Goal: Task Accomplishment & Management: Use online tool/utility

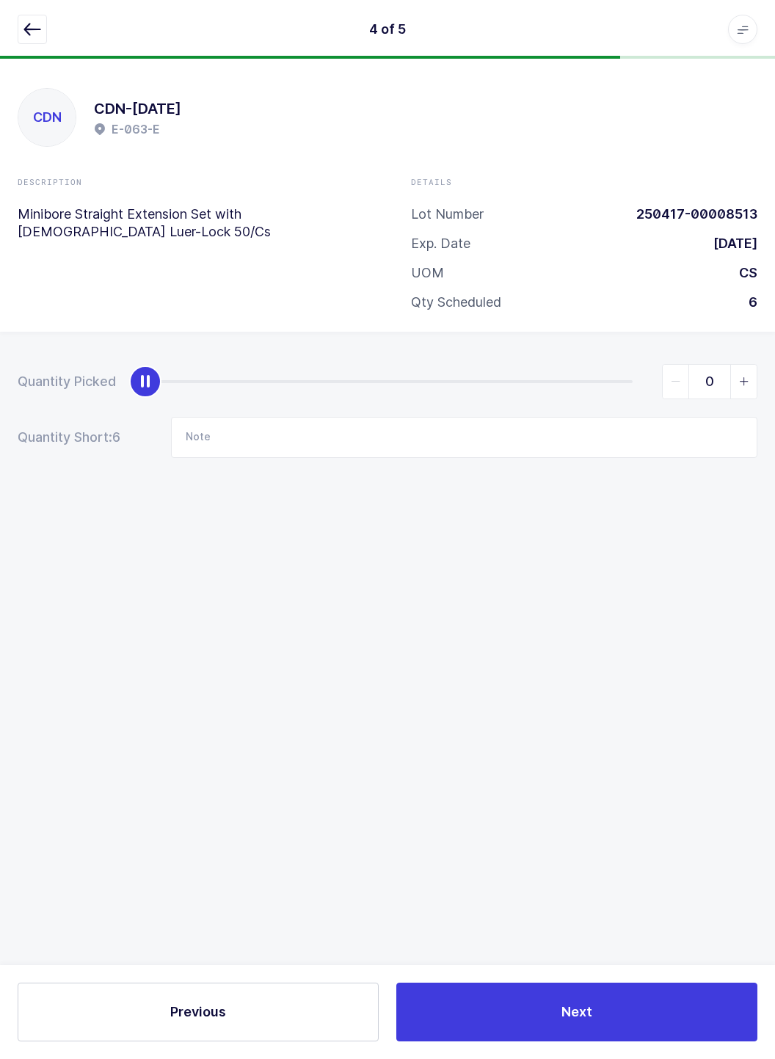
click at [630, 381] on div "slider between 0 and 6" at bounding box center [388, 381] width 487 height 3
type input "6"
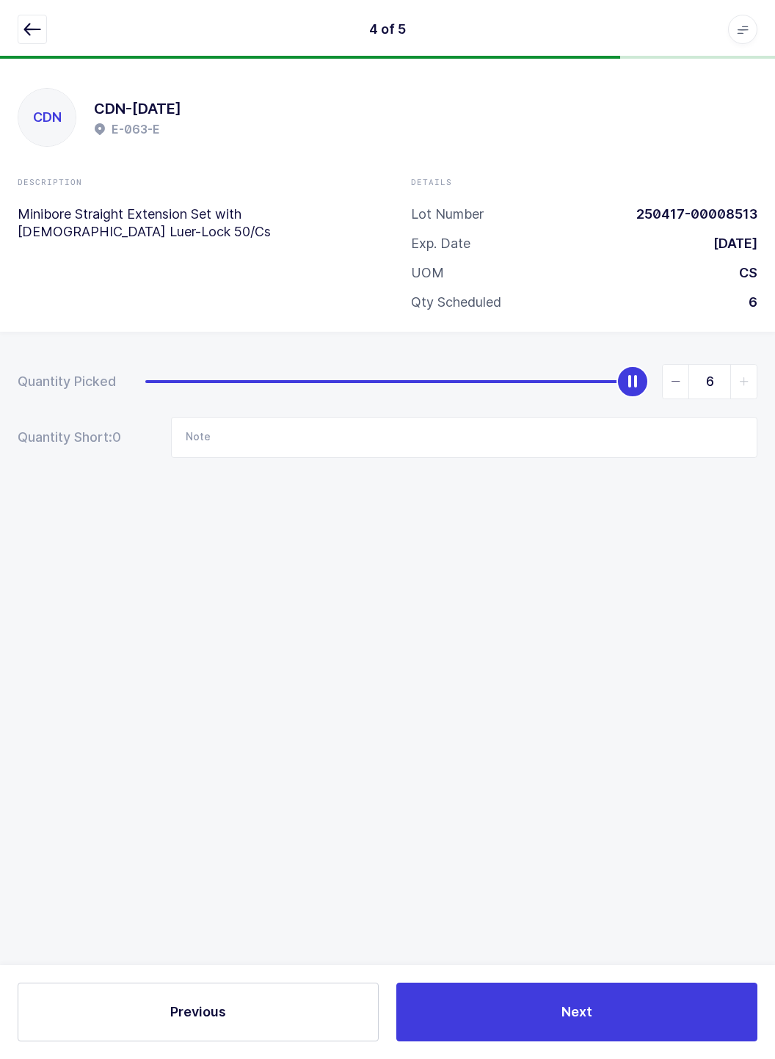
click at [37, 29] on icon "button" at bounding box center [32, 30] width 18 height 18
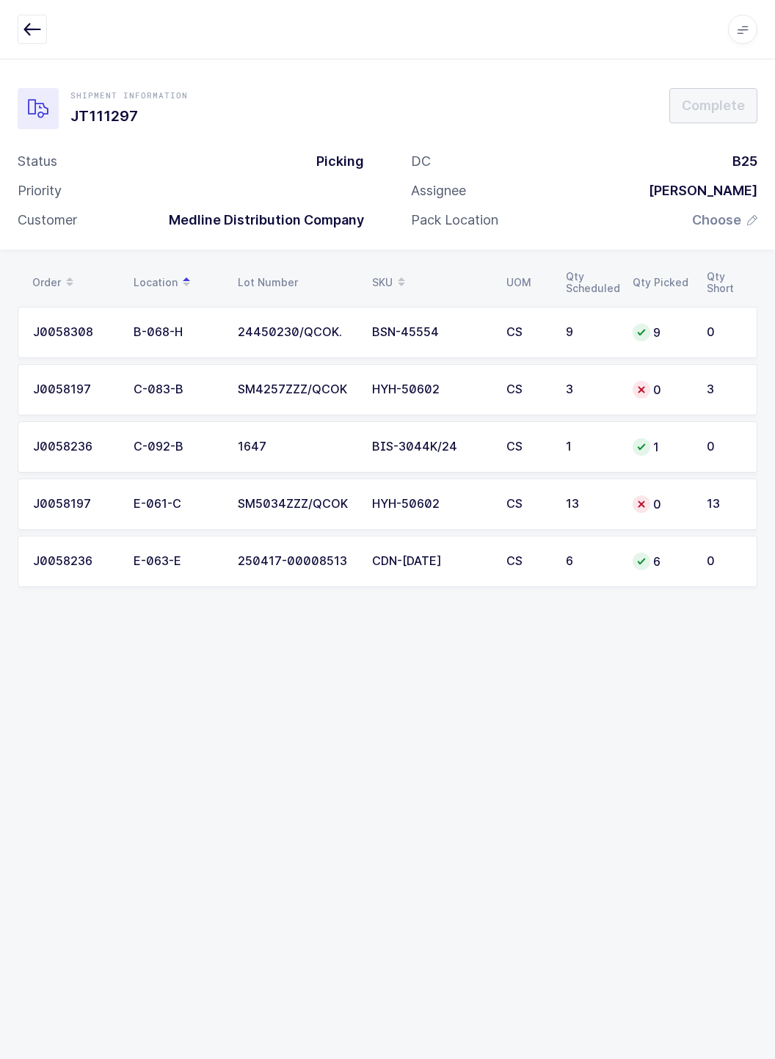
click at [701, 499] on td "13" at bounding box center [727, 503] width 59 height 51
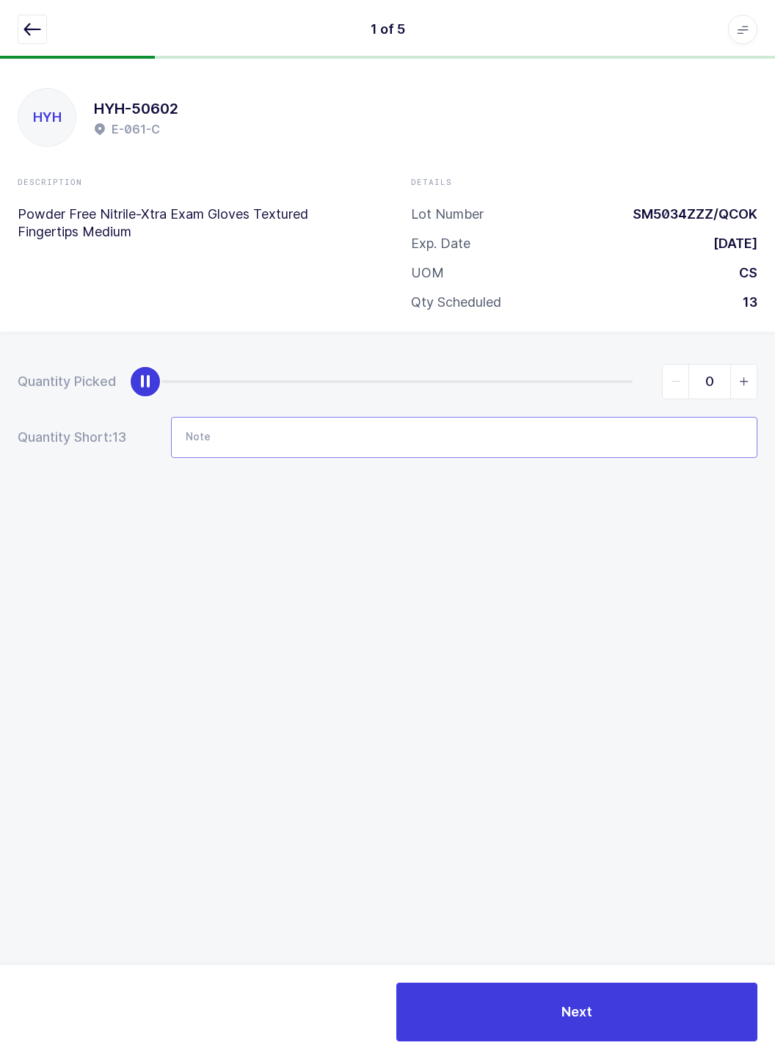
click at [636, 442] on input "Note" at bounding box center [464, 437] width 586 height 41
type input "E-59-C SM5027ZZZ 5Qty"
click at [616, 381] on div "slider between 0 and 13" at bounding box center [388, 381] width 487 height 3
type input "13"
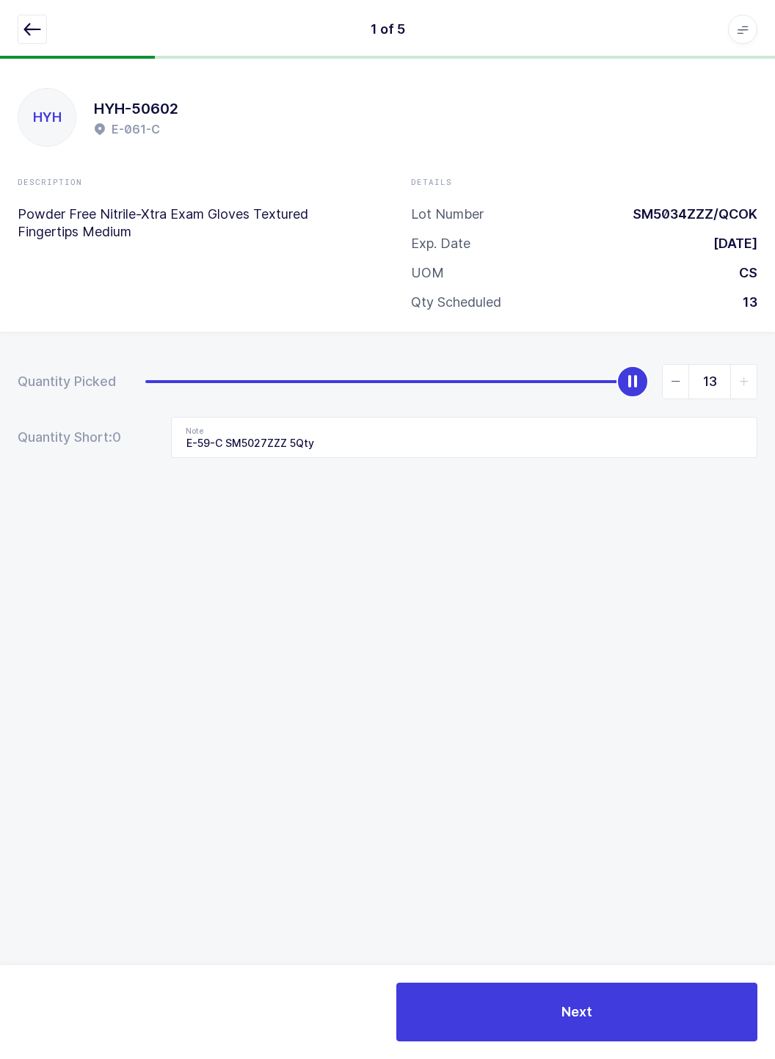
click at [31, 23] on icon "button" at bounding box center [32, 30] width 18 height 18
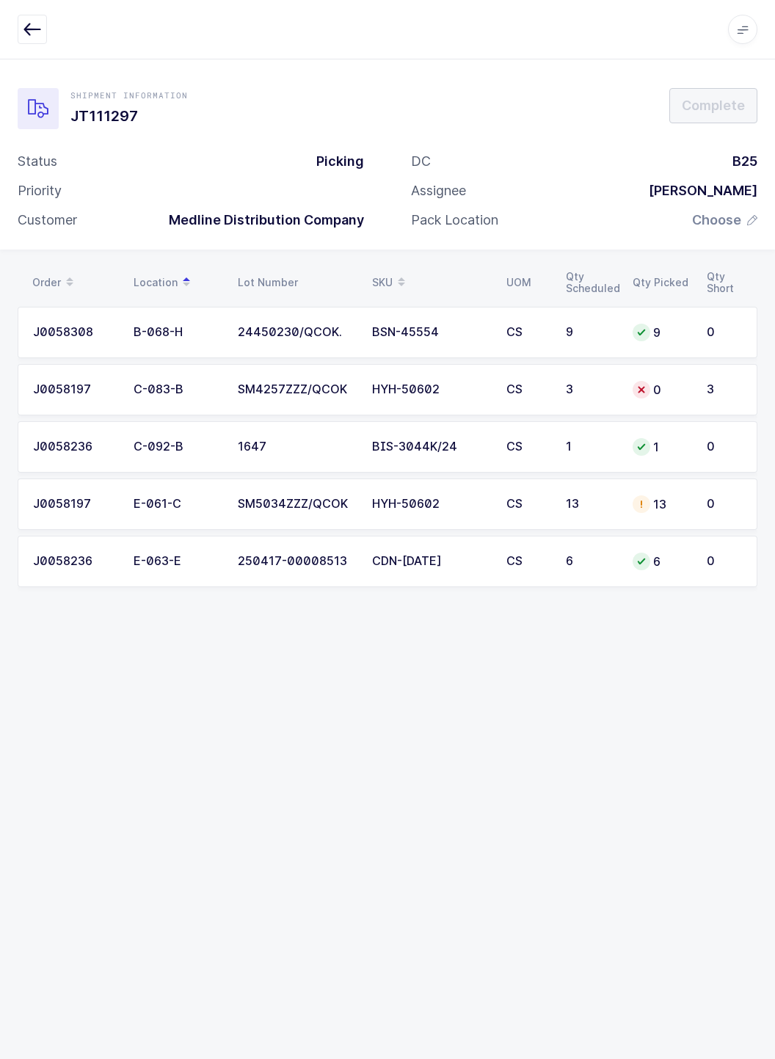
click at [682, 507] on div "13" at bounding box center [660, 504] width 56 height 18
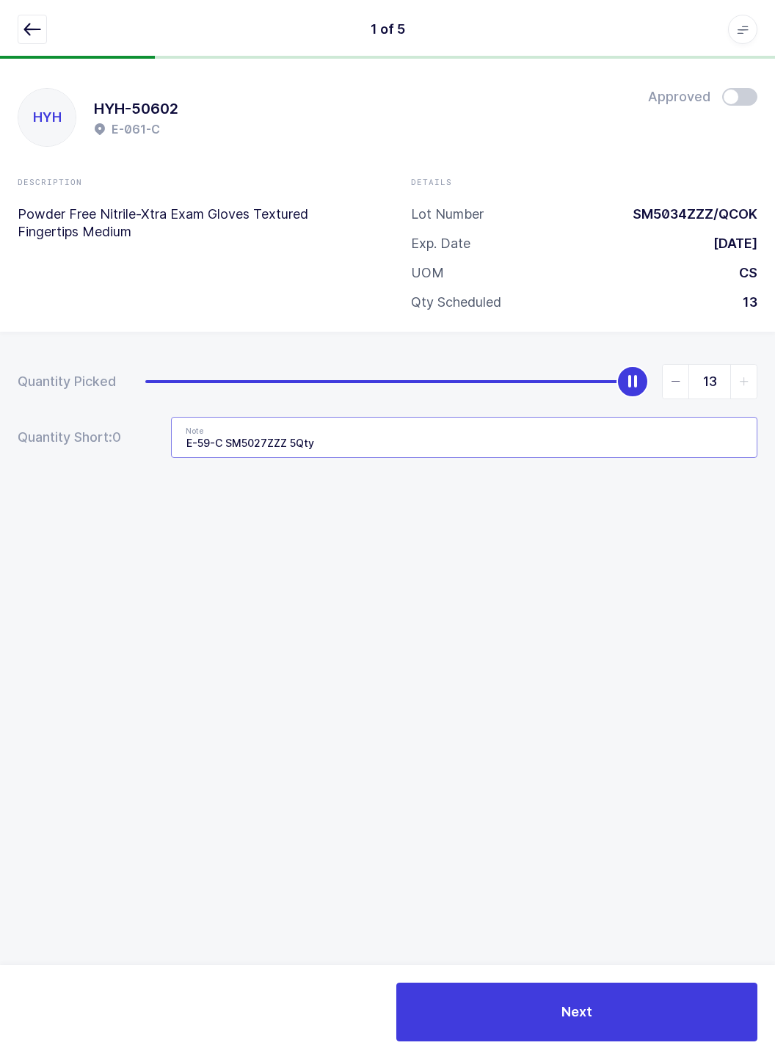
click at [226, 446] on input "E-59-C SM5027ZZZ 5Qty" at bounding box center [464, 437] width 586 height 41
click at [260, 440] on input "E-59-C SM5027ZZZ 5Qty" at bounding box center [464, 437] width 586 height 41
click at [255, 420] on input "E-59-C SM5027ZZZ 5Qty" at bounding box center [464, 437] width 586 height 41
click at [259, 444] on input "E-59-C SM5027ZZZ 5Qty" at bounding box center [464, 437] width 586 height 41
click at [275, 437] on input "E-59-C SM5027ZZZ 5Qty" at bounding box center [464, 437] width 586 height 41
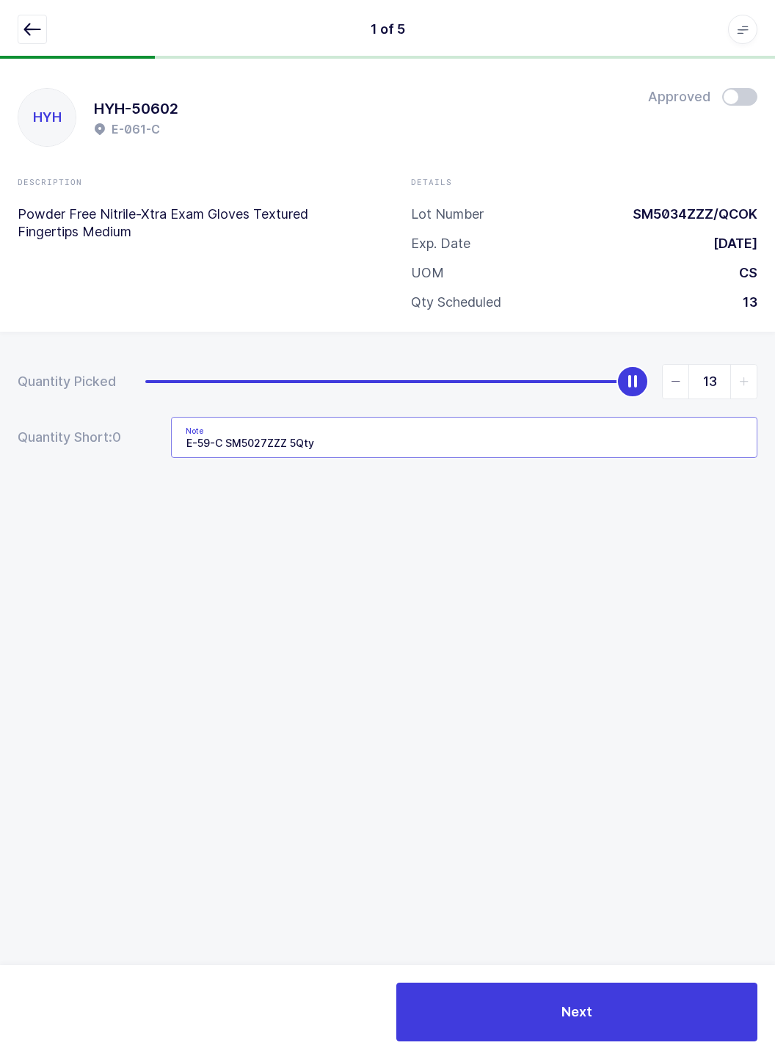
click at [205, 445] on input "E-59-C SM5027ZZZ 5Qty" at bounding box center [464, 437] width 586 height 41
click at [177, 435] on input "E-59-C SM5027ZZZ 5Qty" at bounding box center [464, 437] width 586 height 41
click at [175, 437] on input "E-59-C SM5027ZZZ 5Qty" at bounding box center [464, 437] width 586 height 41
click at [28, 29] on icon "button" at bounding box center [32, 30] width 18 height 18
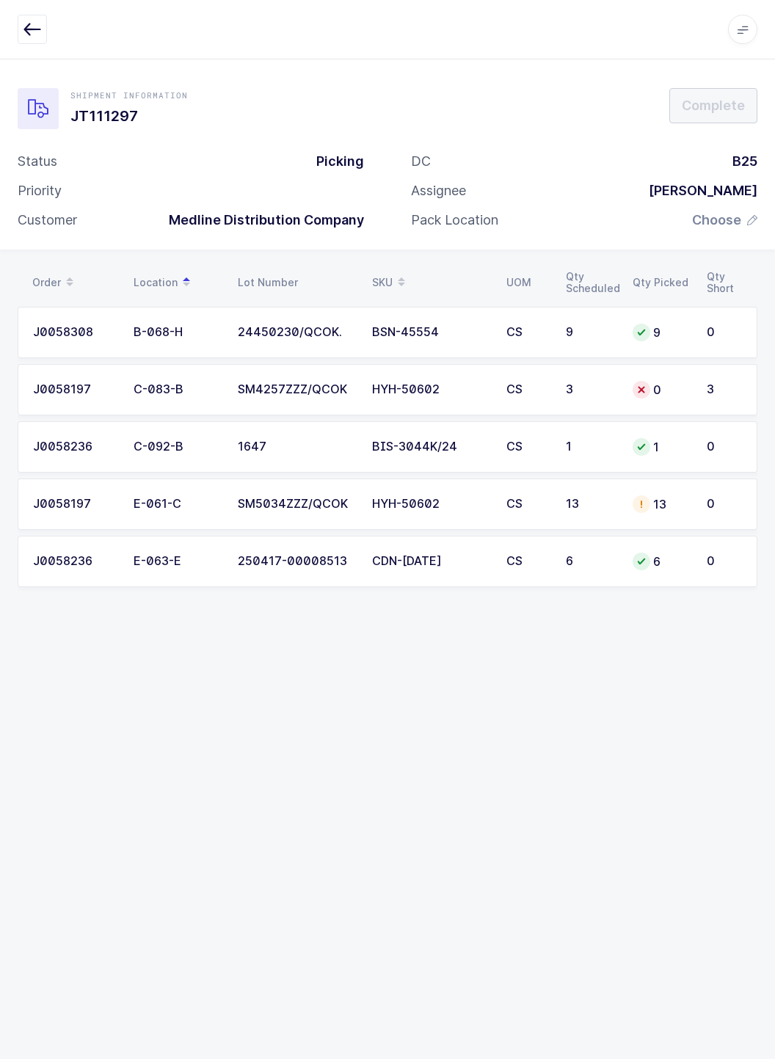
click at [229, 370] on td "SM4257ZZZ/QCOK" at bounding box center [296, 389] width 134 height 51
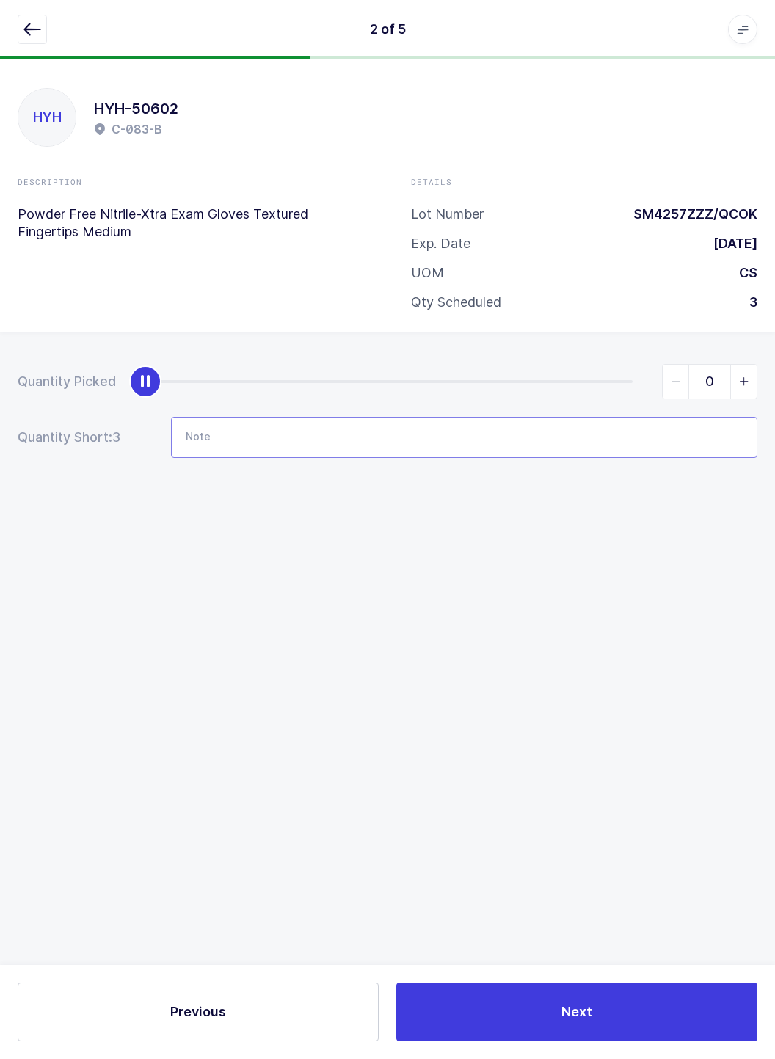
click at [216, 434] on input "Note" at bounding box center [464, 437] width 586 height 41
paste input "E-59-C SM5027ZZZ 5Qty"
click at [296, 439] on input "E-59-C SM5027ZZZ 5Qty" at bounding box center [464, 437] width 586 height 41
type input "E-59-C SM5027ZZZ 3Qty"
click at [628, 382] on div "slider between 0 and 3" at bounding box center [388, 381] width 487 height 3
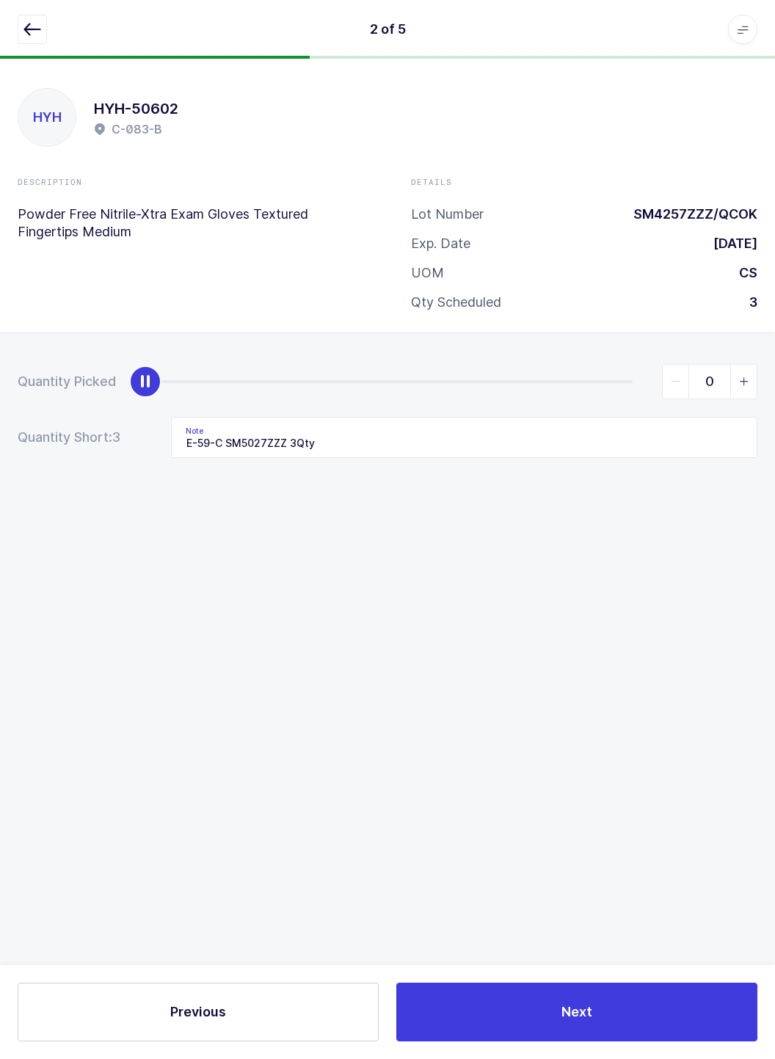
type input "3"
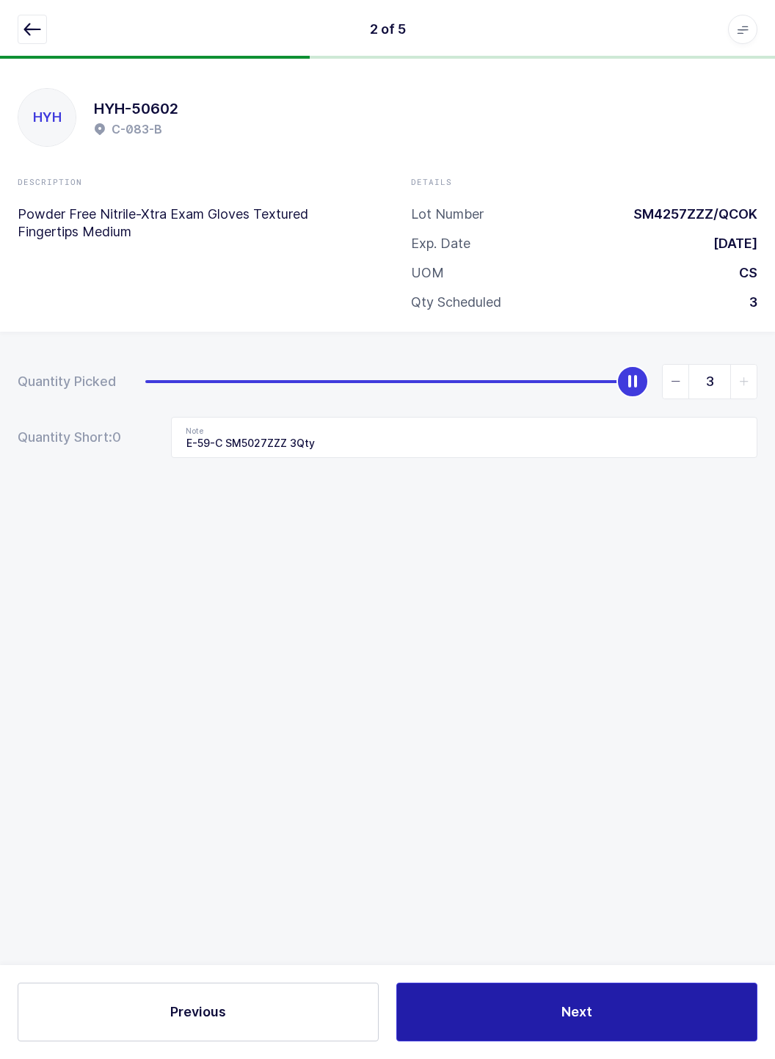
click at [604, 1002] on button "Next" at bounding box center [576, 1012] width 361 height 59
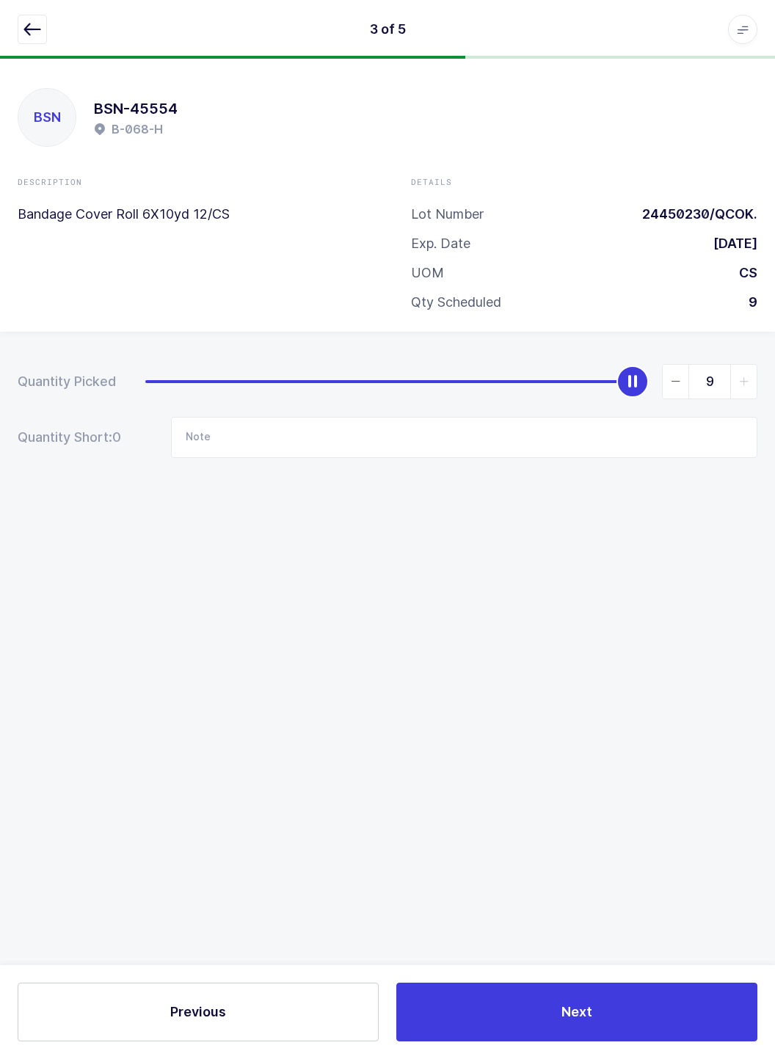
click at [34, 33] on icon "button" at bounding box center [32, 30] width 18 height 18
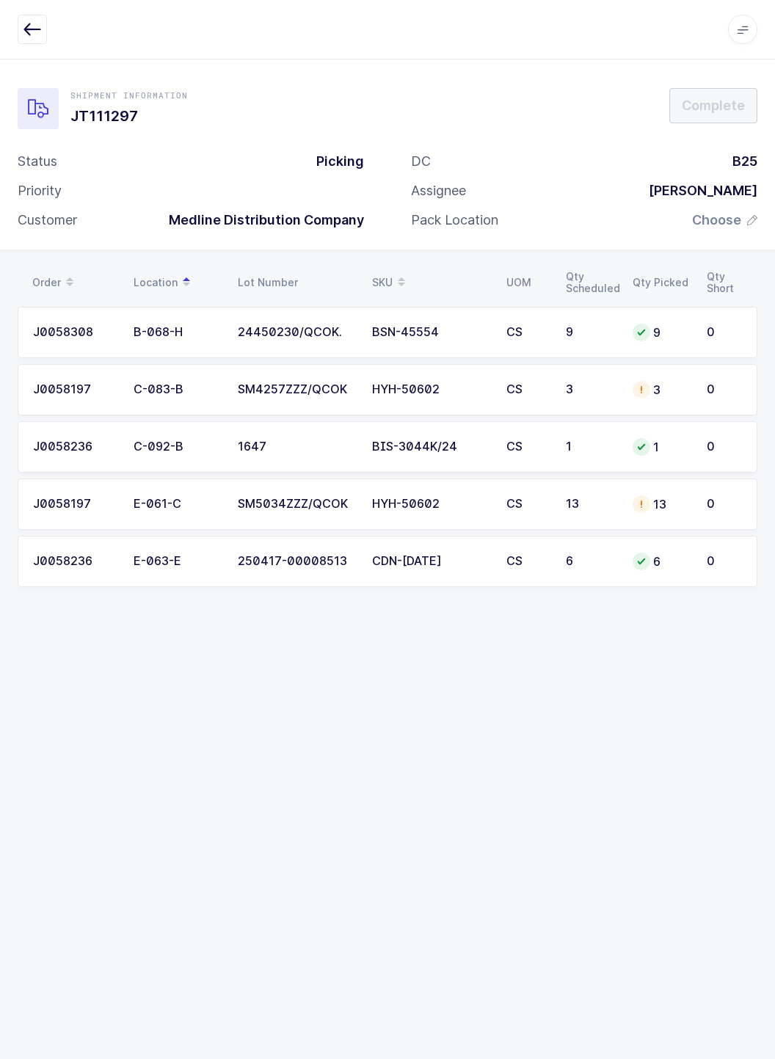
click at [750, 216] on icon "button" at bounding box center [752, 220] width 10 height 10
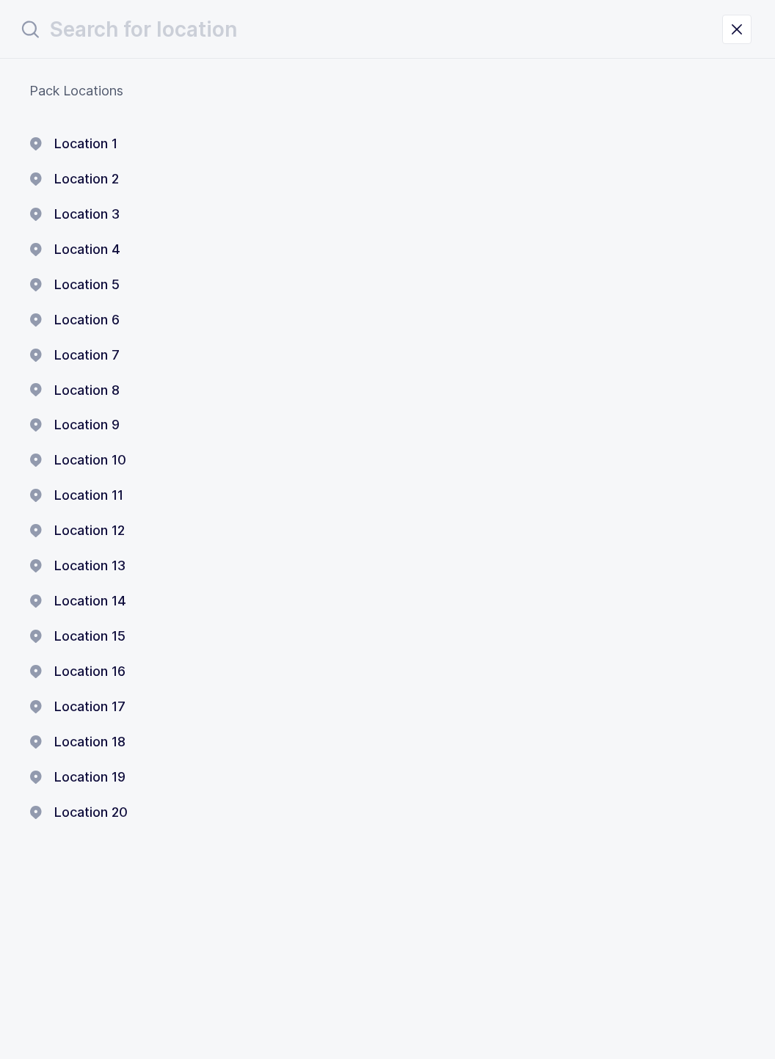
click at [78, 139] on button "Location 1" at bounding box center [73, 144] width 88 height 18
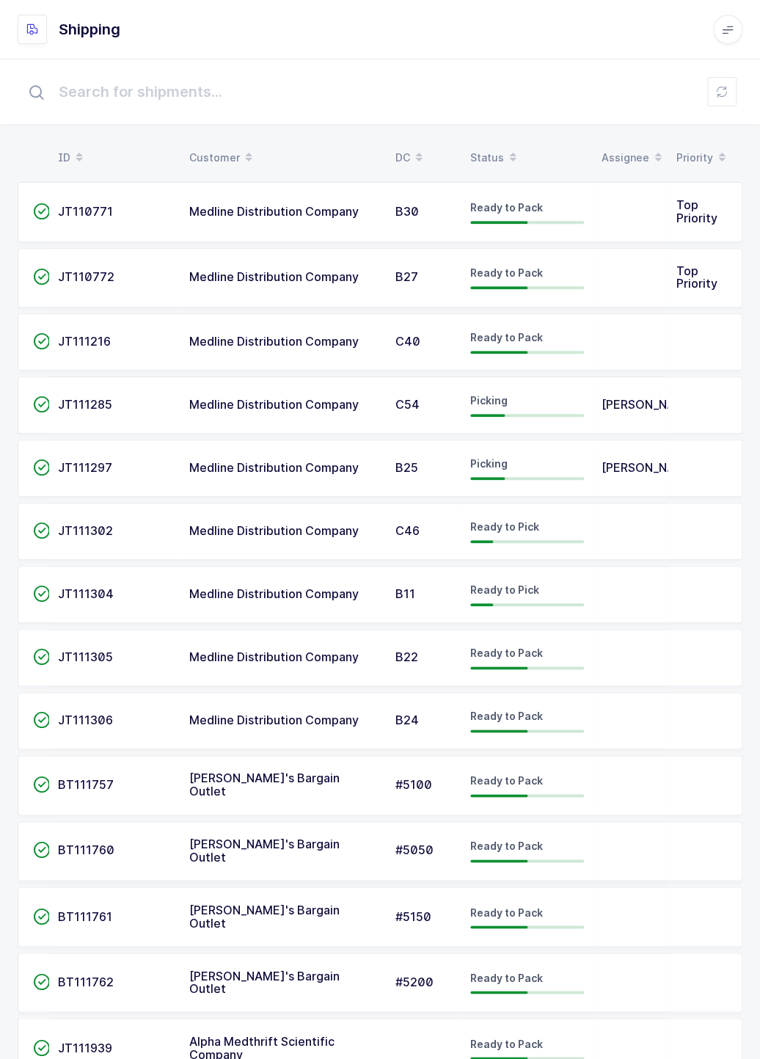
click at [0, 574] on div "ID Customer DC Status Assignee Priority  JT110771 Medline Distribution Company…" at bounding box center [380, 618] width 760 height 1118
click at [640, 464] on span "[PERSON_NAME]" at bounding box center [650, 467] width 96 height 15
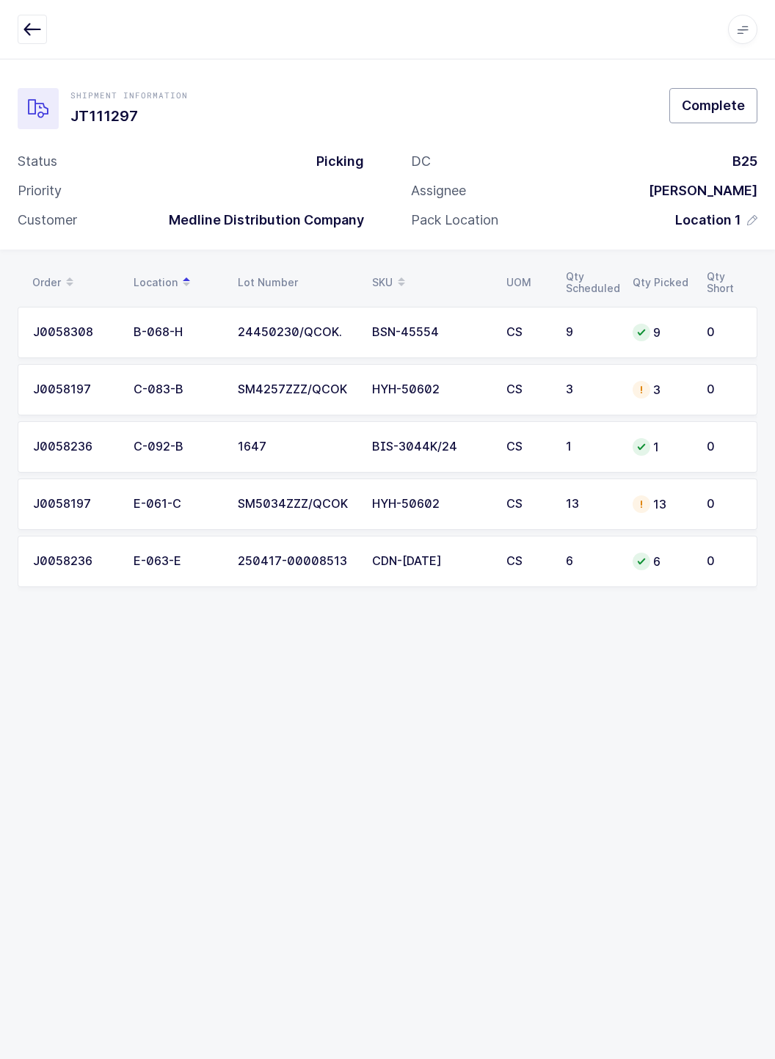
click at [734, 98] on span "Complete" at bounding box center [713, 105] width 63 height 18
click at [26, 37] on icon "button" at bounding box center [32, 30] width 18 height 18
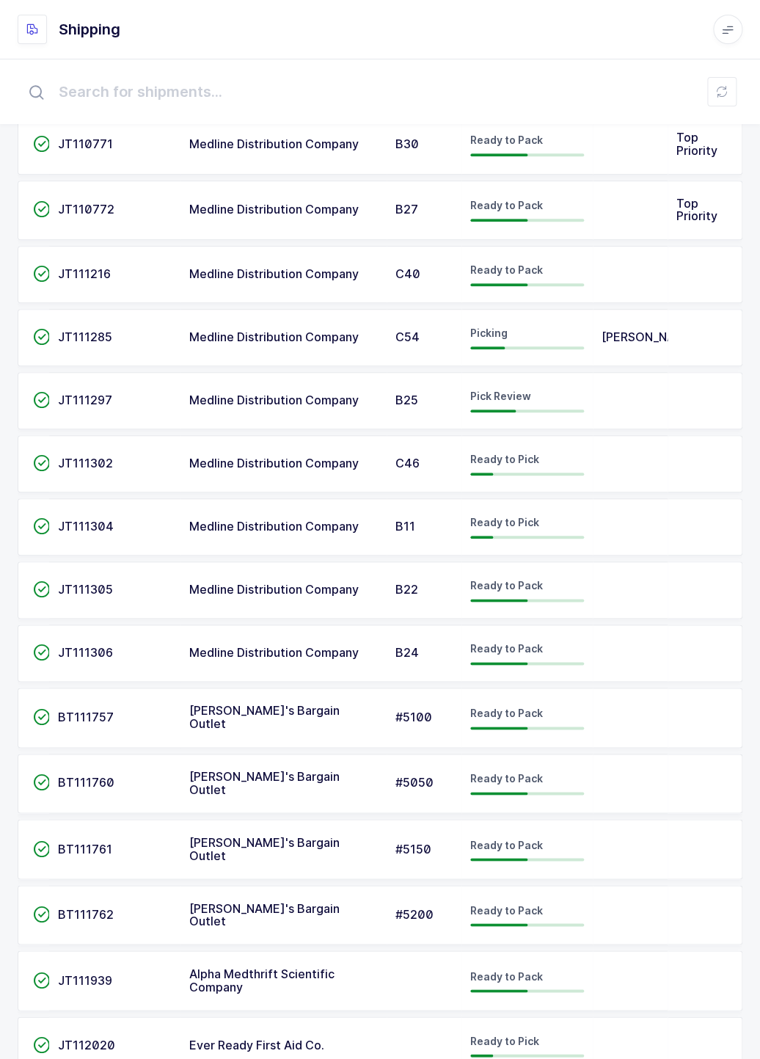
scroll to position [106, 0]
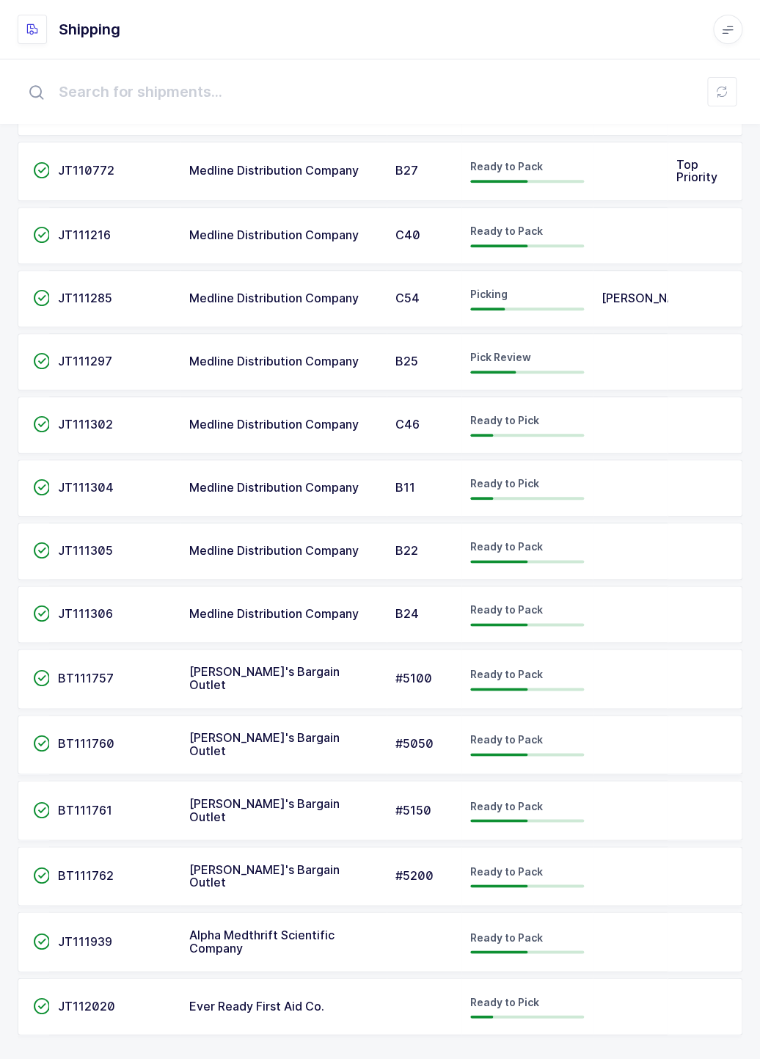
click at [651, 610] on td at bounding box center [630, 614] width 75 height 57
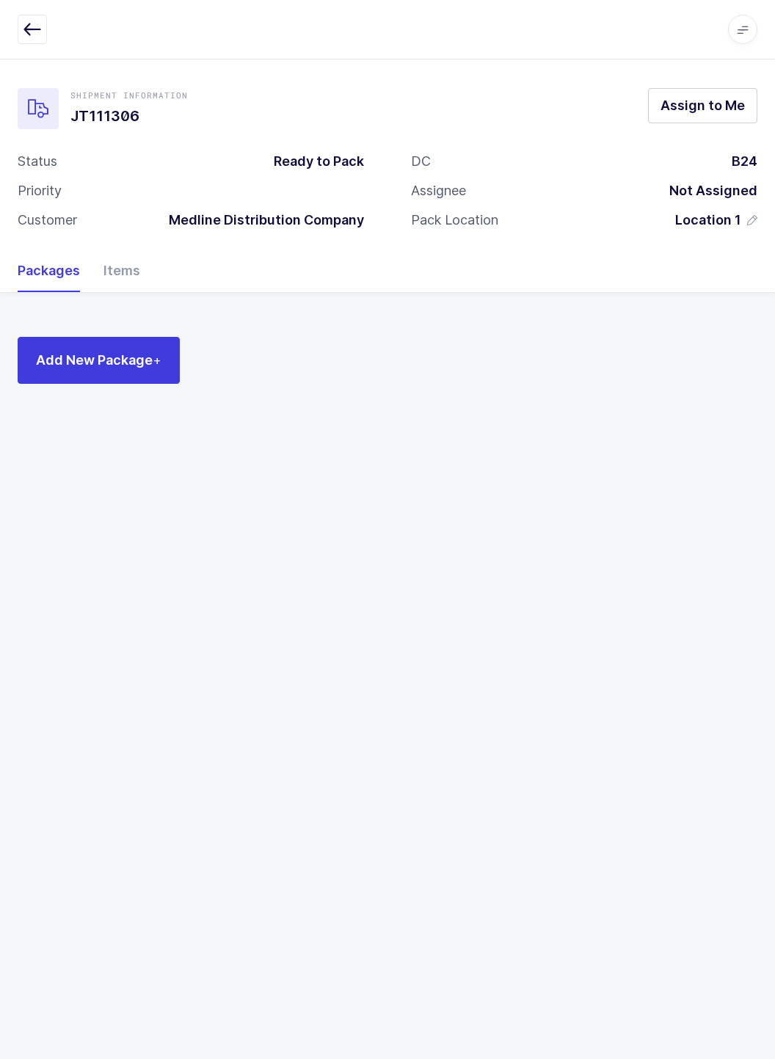
click at [29, 31] on icon "button" at bounding box center [32, 30] width 18 height 18
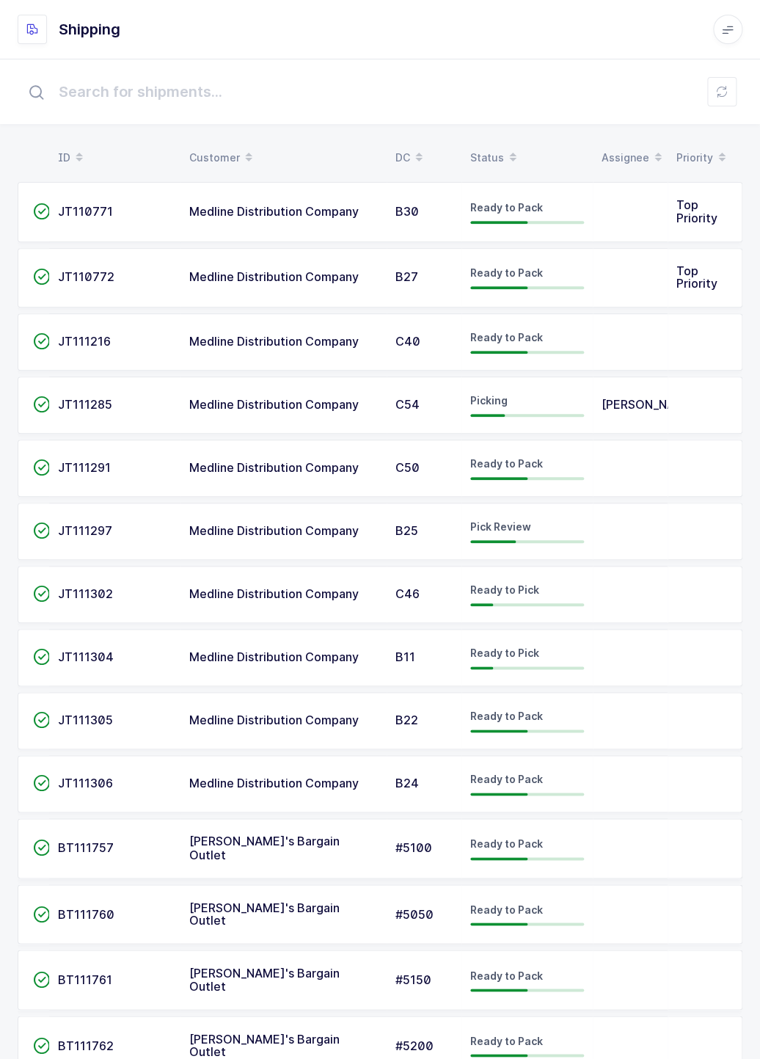
click at [656, 644] on td at bounding box center [630, 657] width 75 height 57
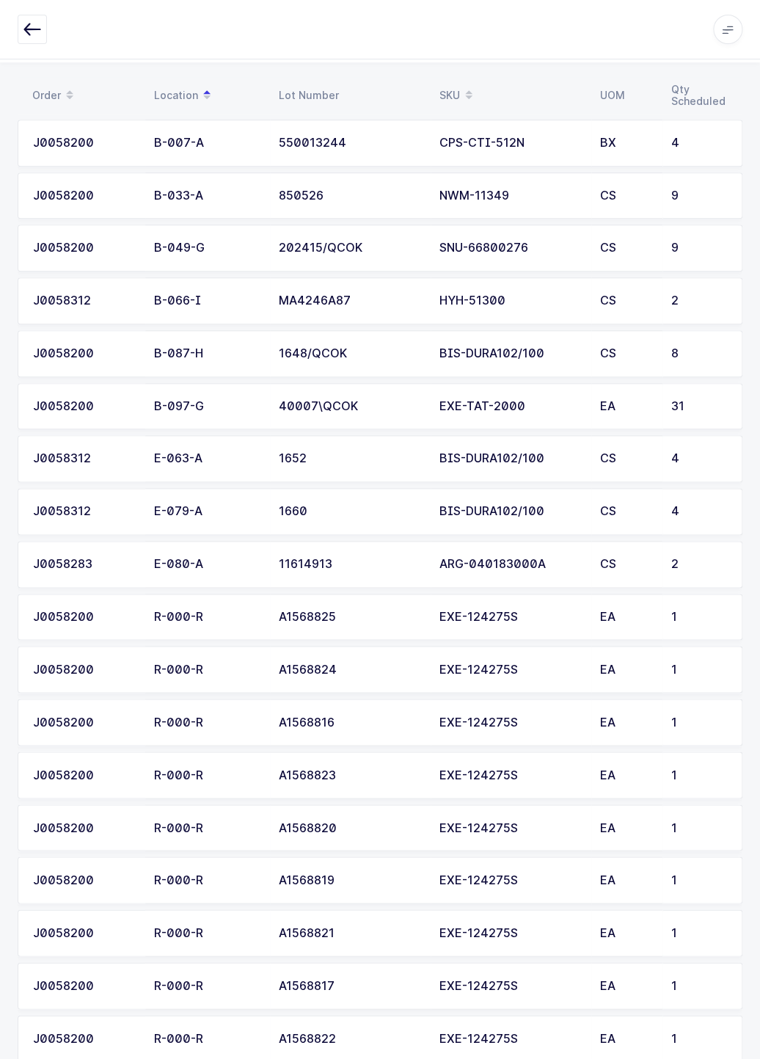
scroll to position [186, 0]
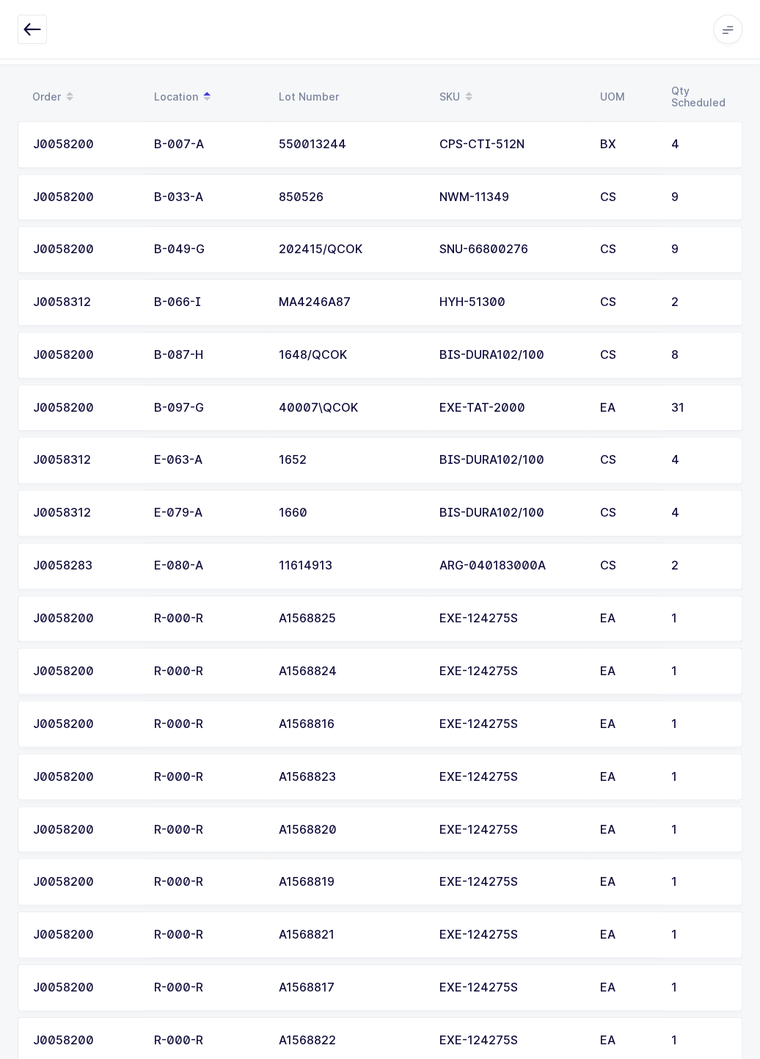
click at [26, 23] on icon "button" at bounding box center [32, 30] width 18 height 18
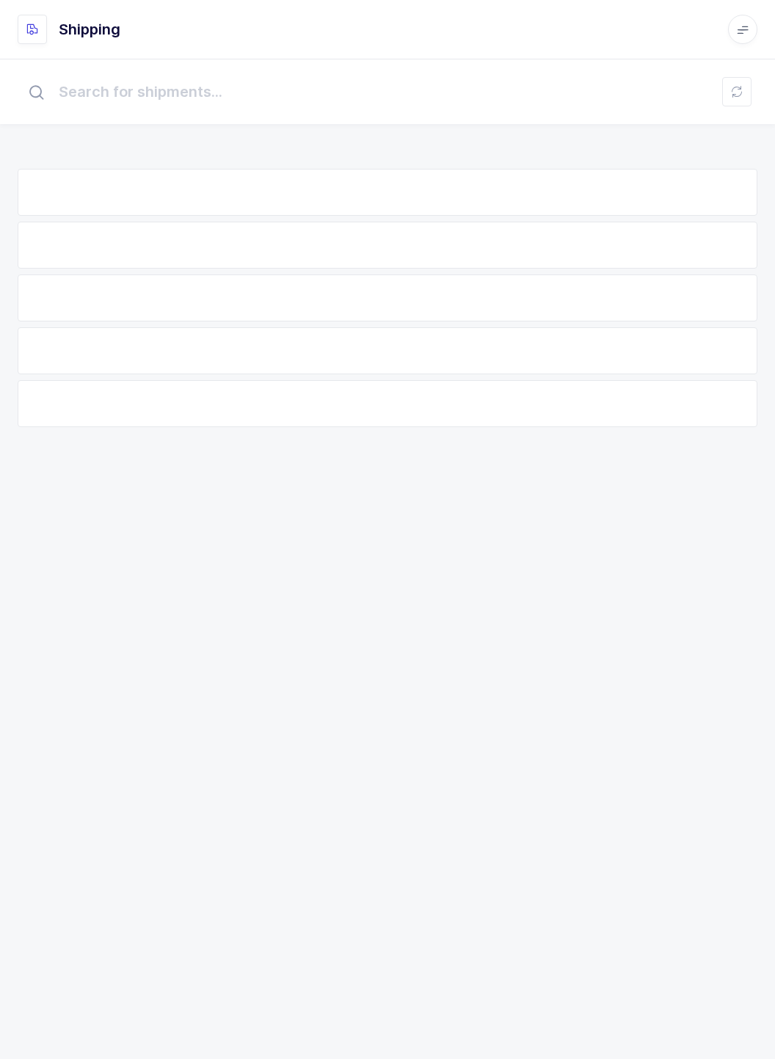
click at [30, 29] on icon at bounding box center [32, 29] width 12 height 12
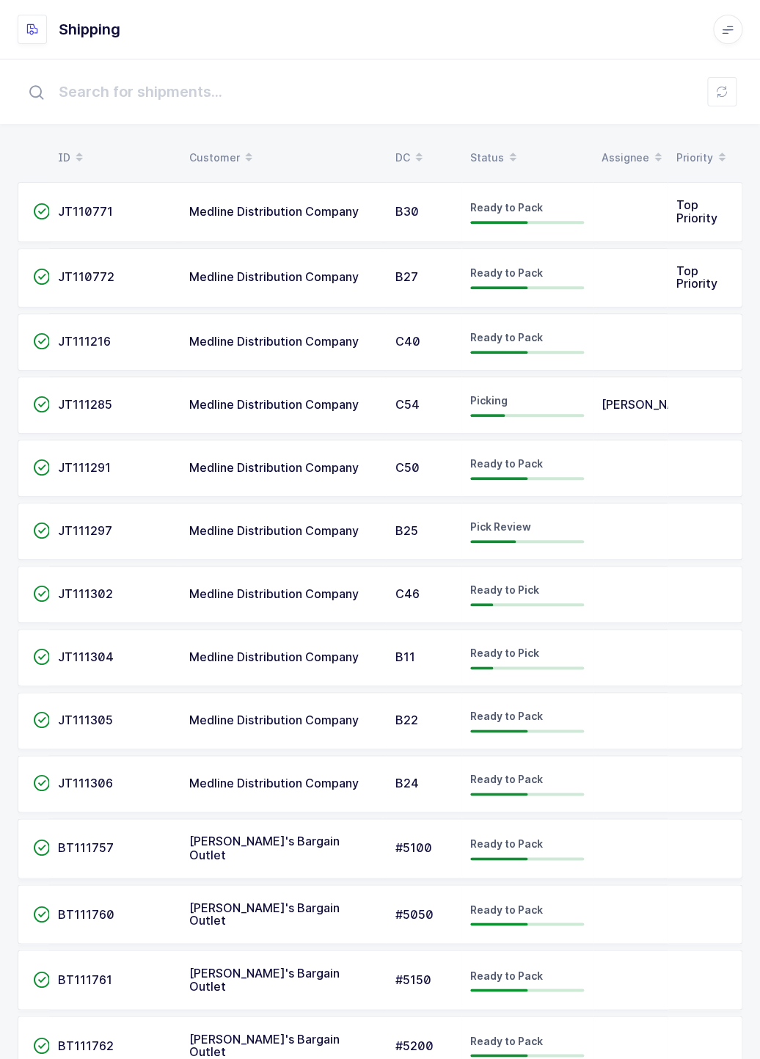
click at [648, 600] on td at bounding box center [630, 594] width 75 height 57
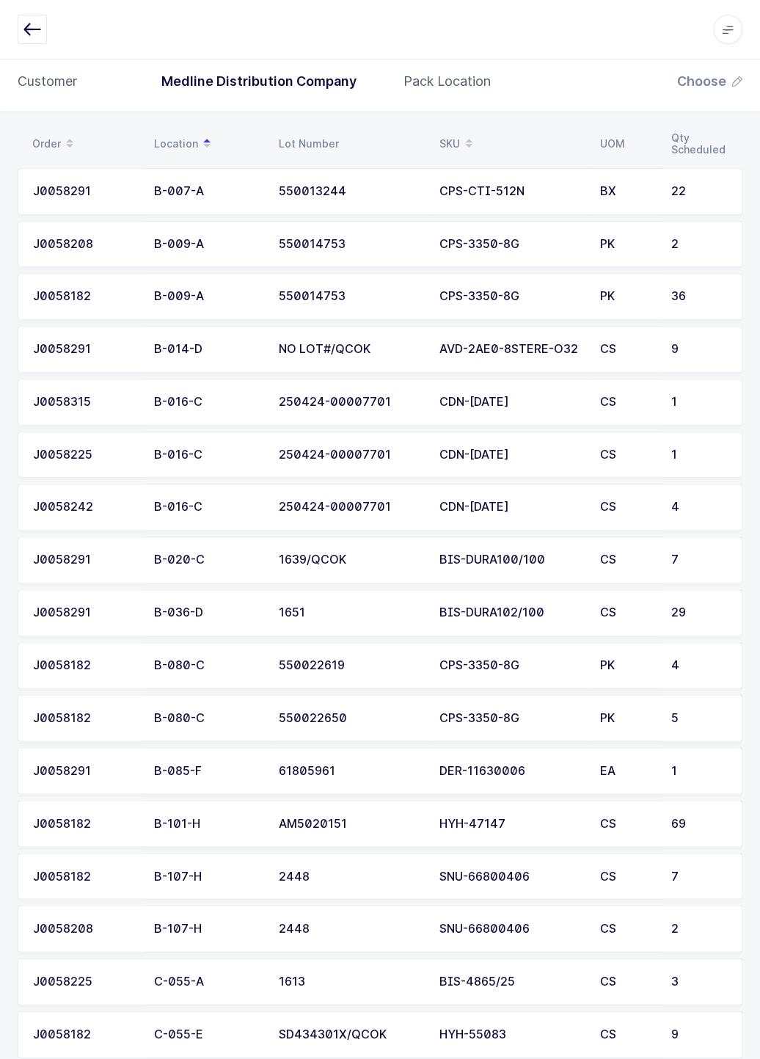
scroll to position [96, 0]
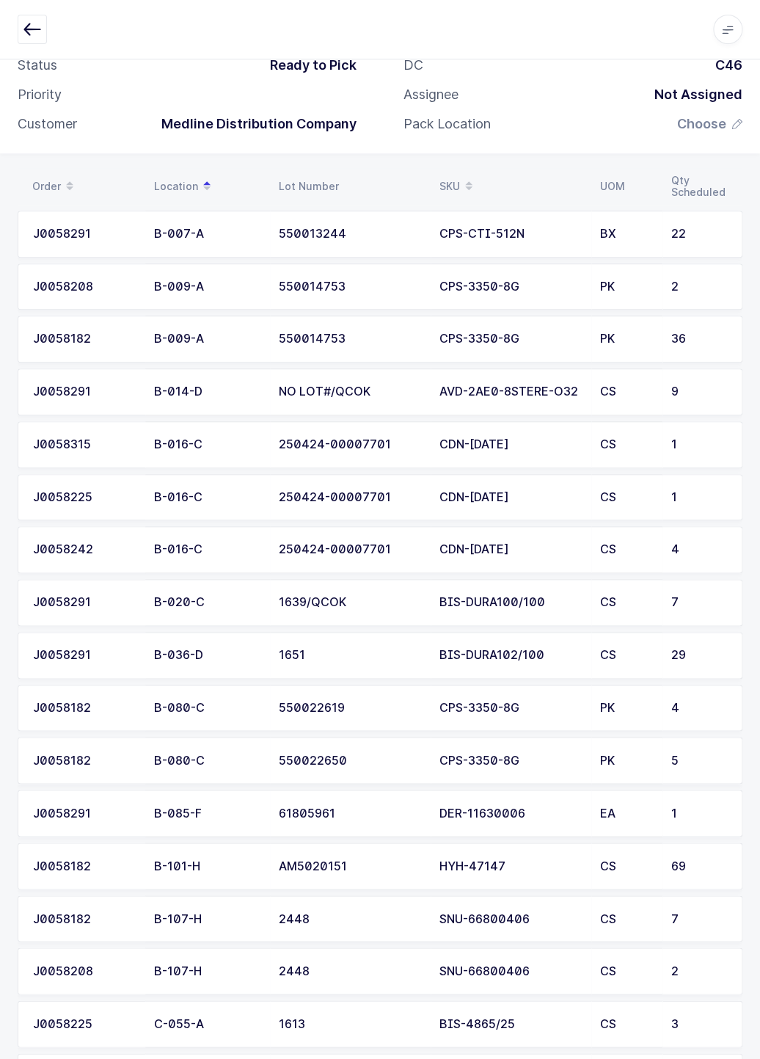
click at [32, 24] on icon "button" at bounding box center [32, 30] width 18 height 18
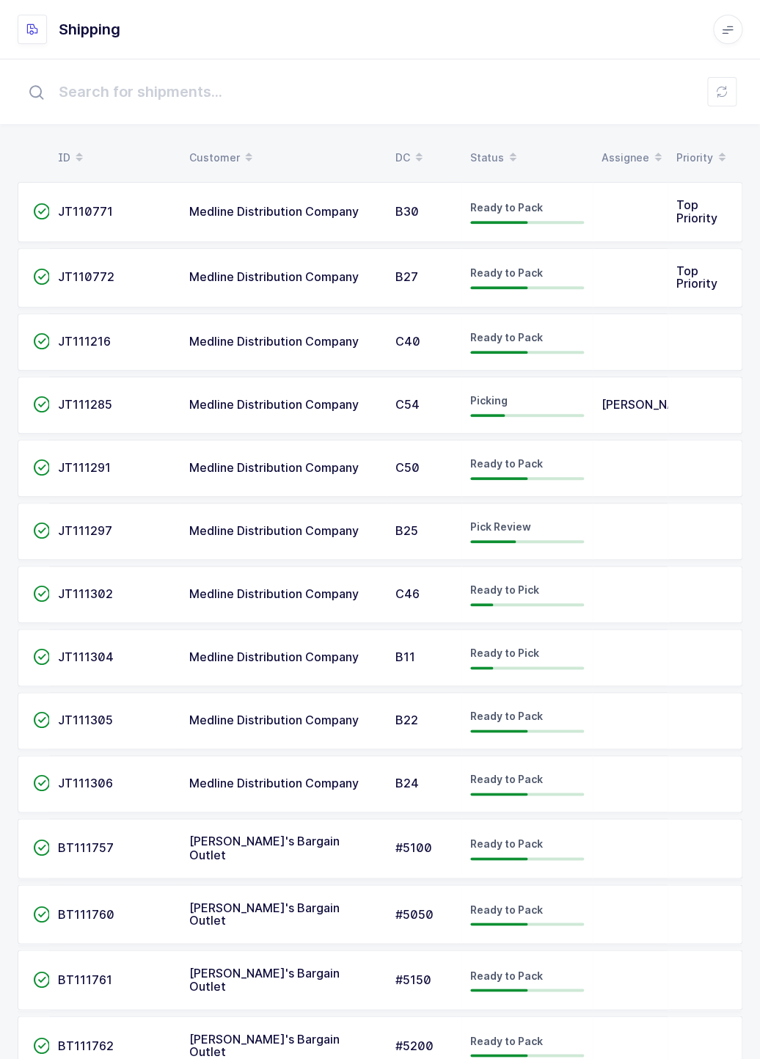
click at [595, 595] on td at bounding box center [630, 594] width 75 height 57
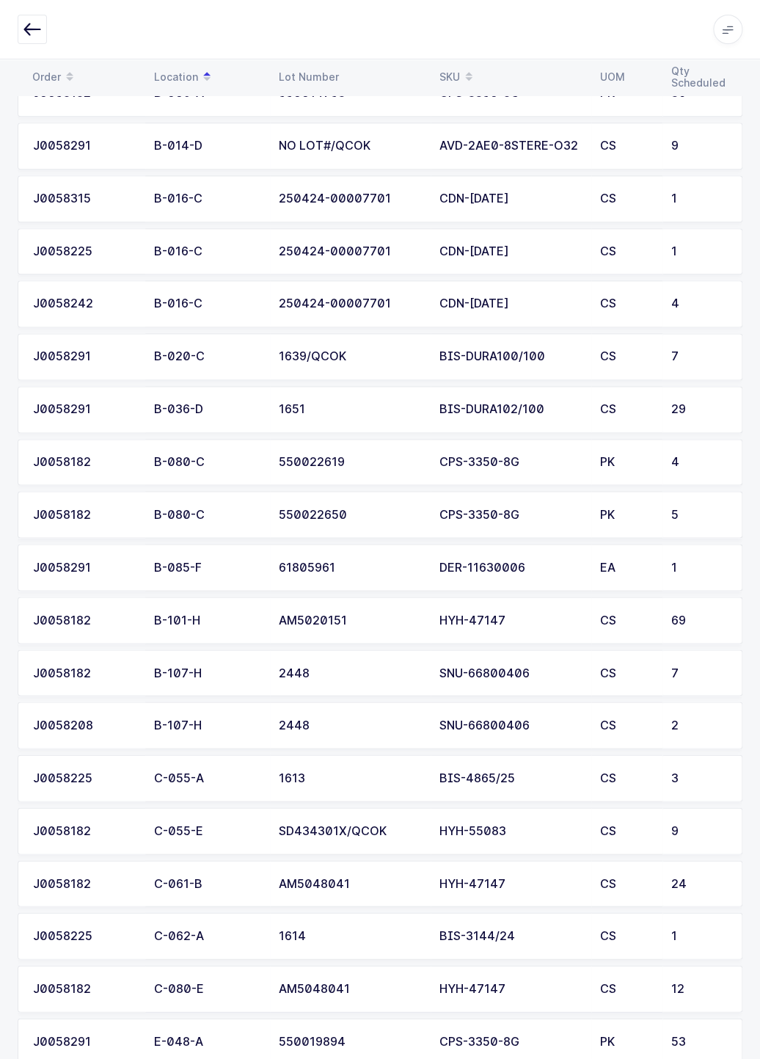
scroll to position [327, 0]
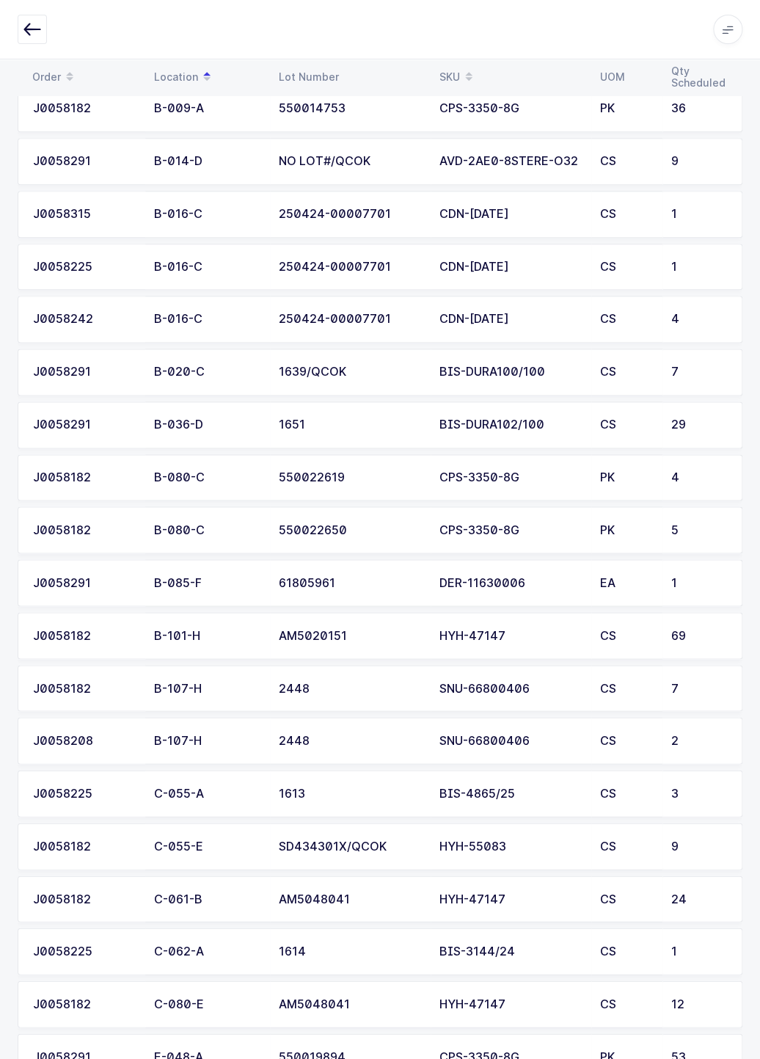
click at [34, 34] on icon "button" at bounding box center [32, 30] width 18 height 18
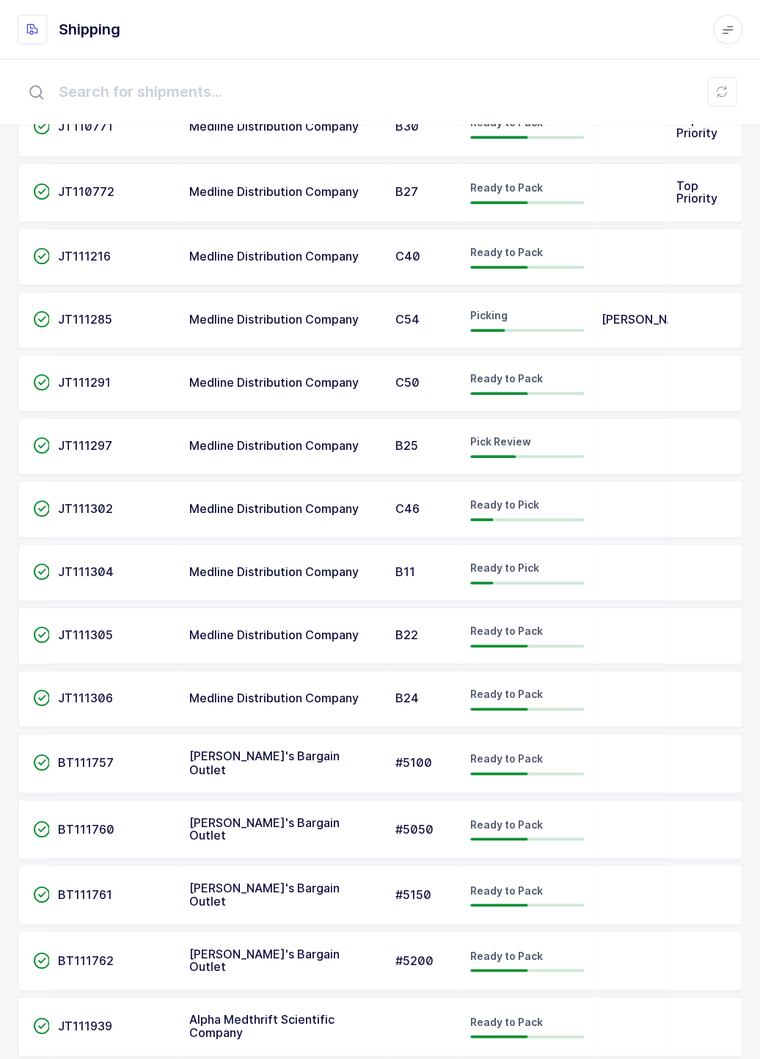
scroll to position [89, 0]
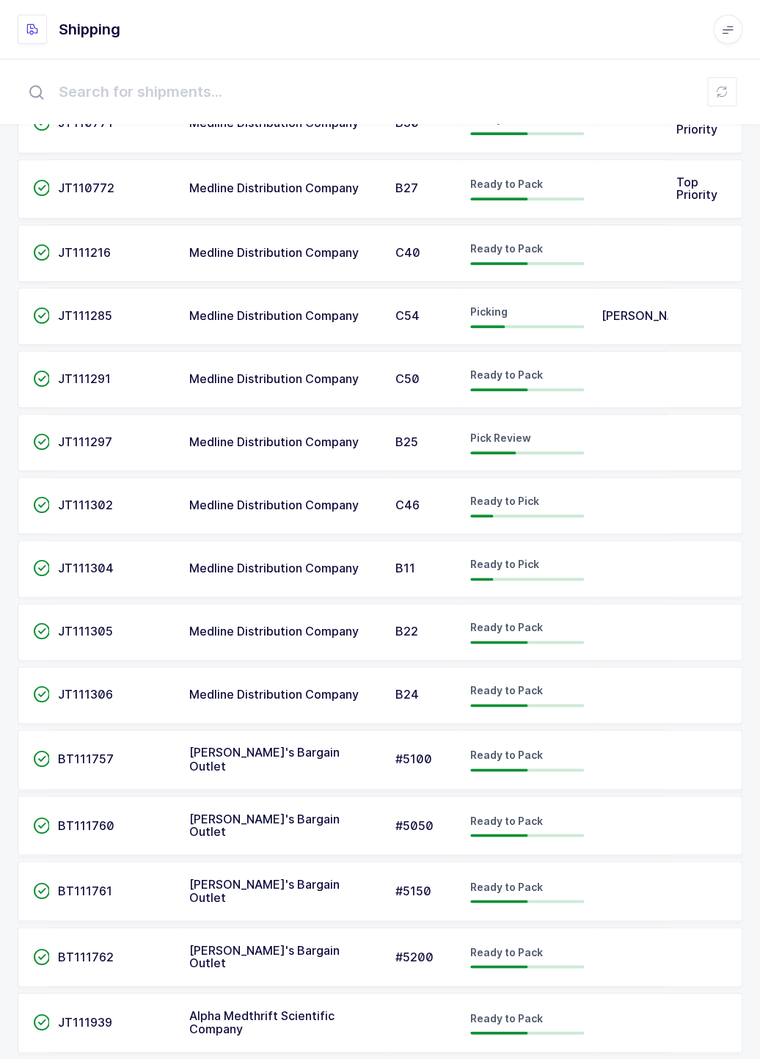
click at [673, 313] on td at bounding box center [705, 316] width 75 height 57
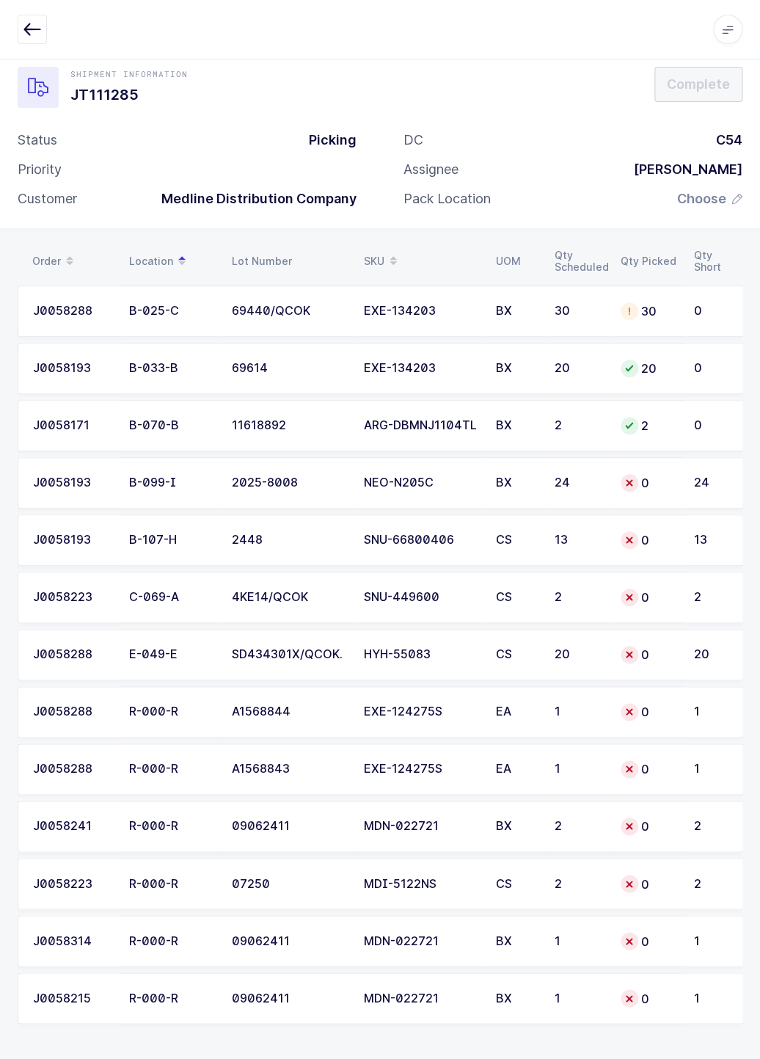
scroll to position [0, 1]
click at [475, 705] on div "EXE-124275S" at bounding box center [419, 711] width 114 height 13
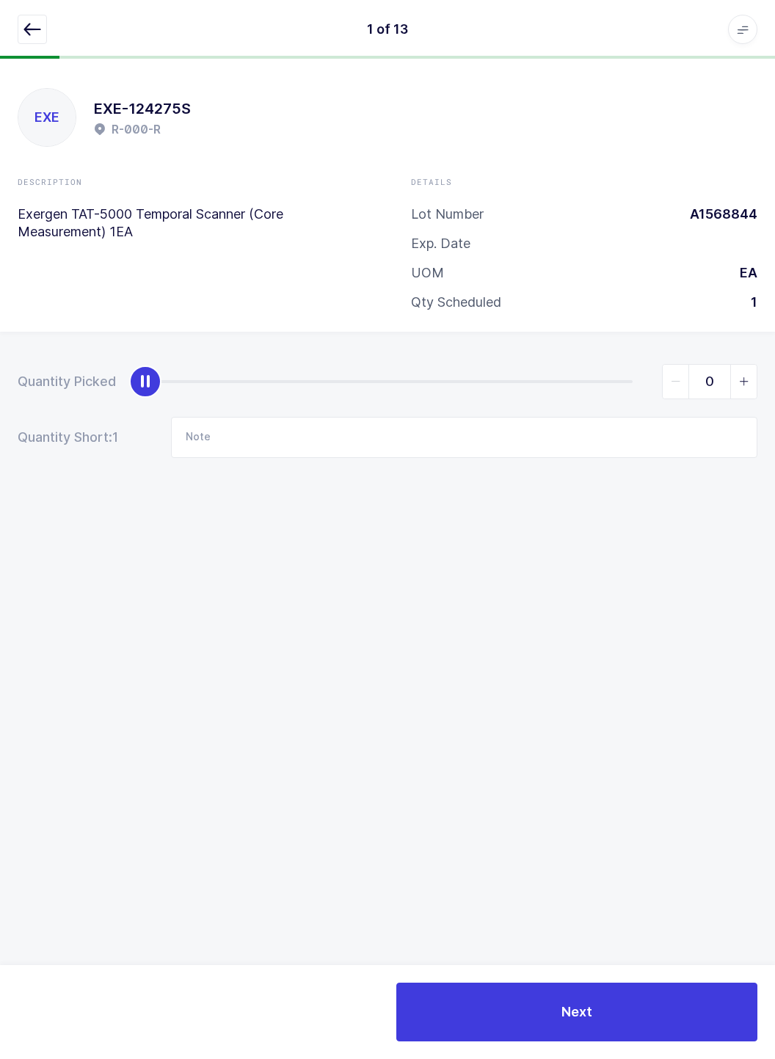
click at [27, 29] on icon "button" at bounding box center [32, 30] width 18 height 18
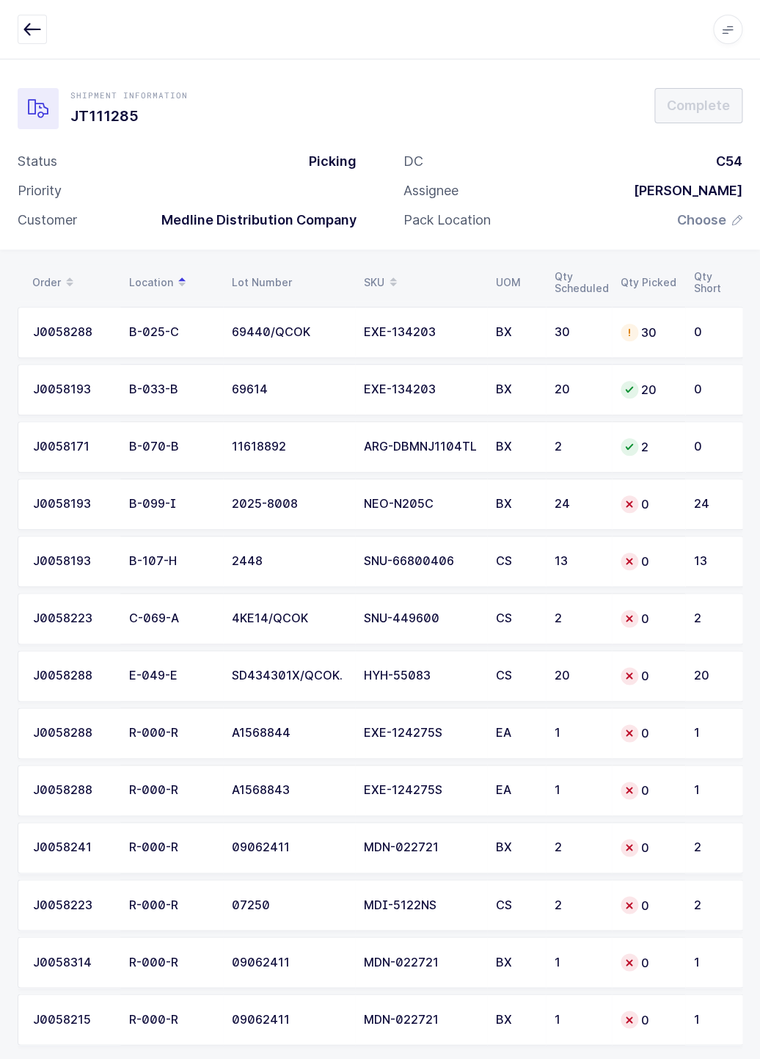
click at [709, 505] on div "24" at bounding box center [711, 503] width 34 height 13
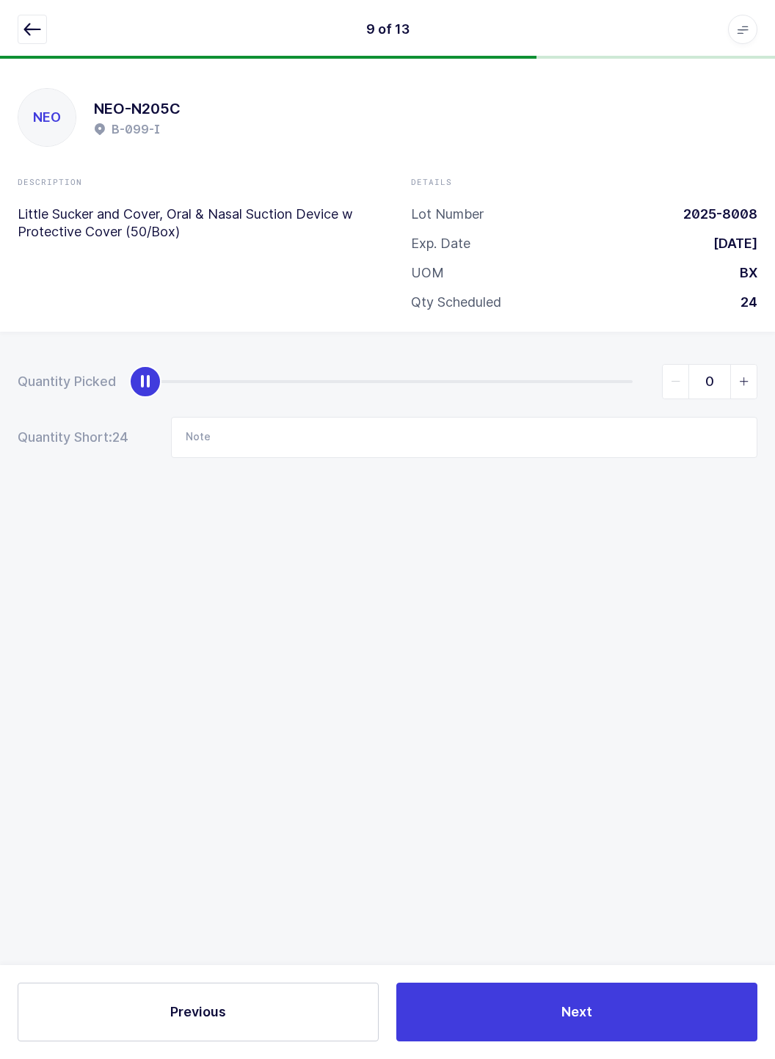
click at [628, 381] on div "slider between 0 and 24" at bounding box center [388, 381] width 487 height 3
type input "24"
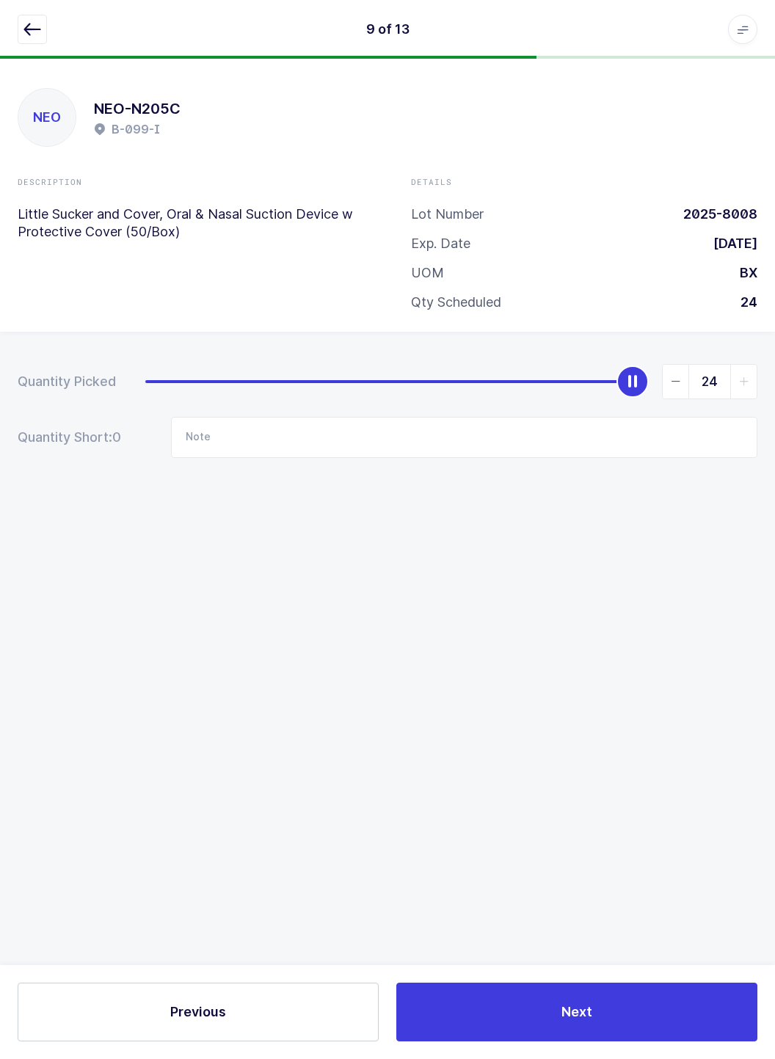
click at [30, 34] on icon "button" at bounding box center [32, 30] width 18 height 18
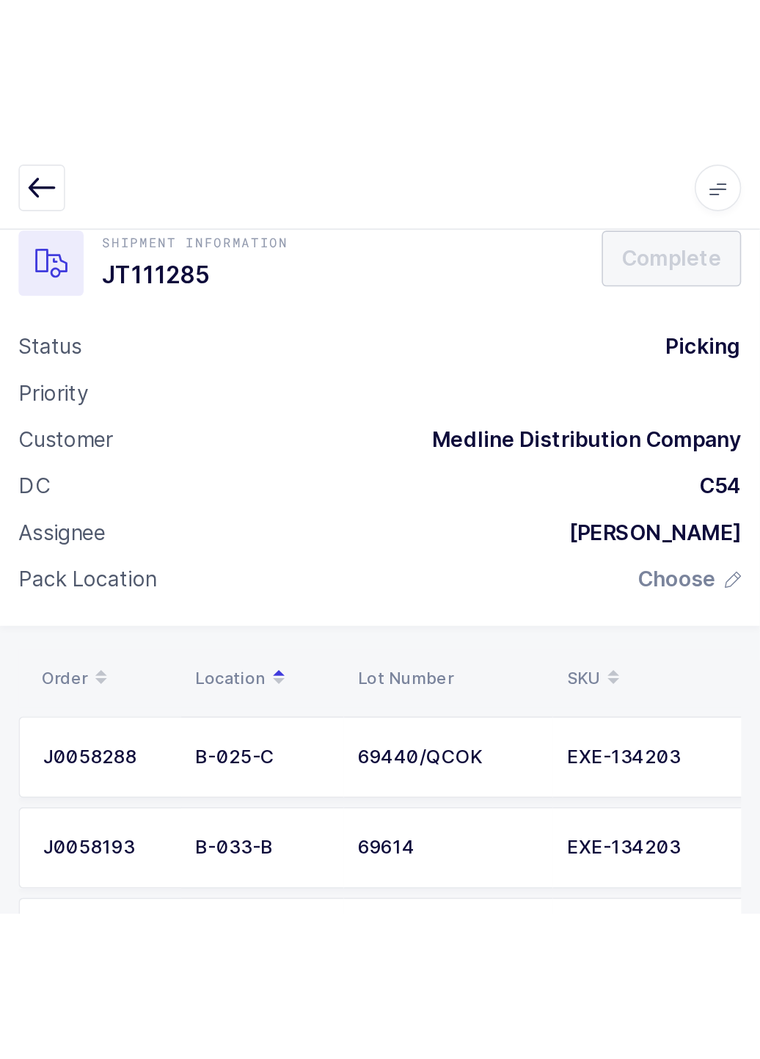
scroll to position [34, 0]
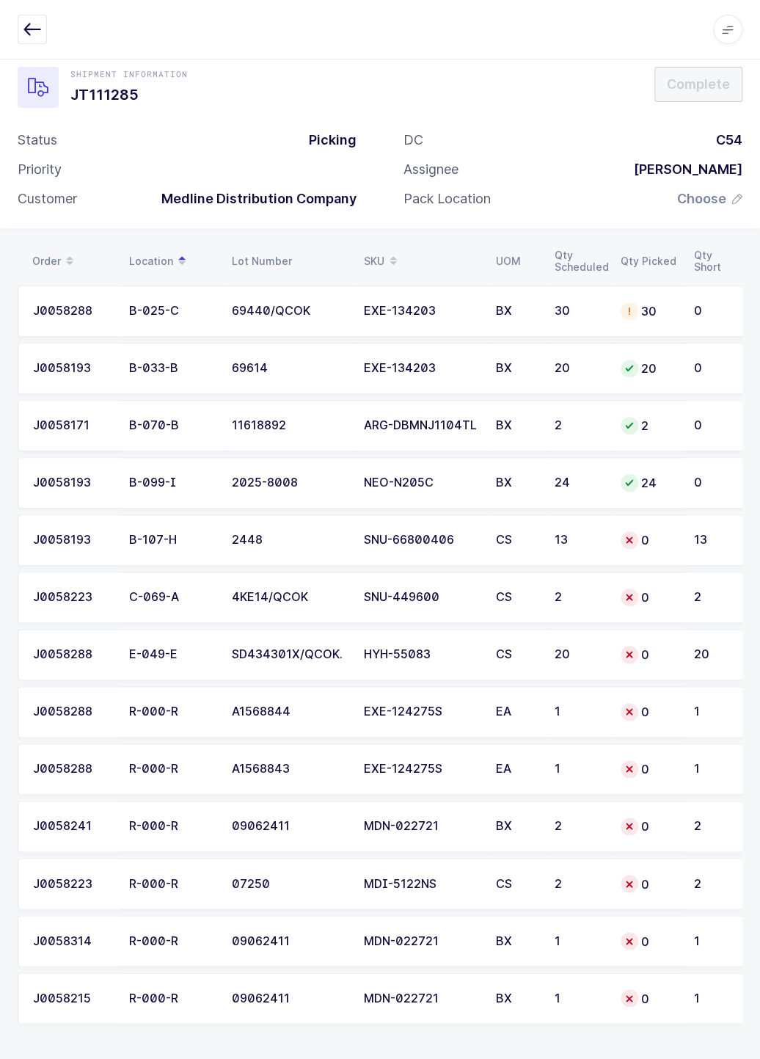
click at [417, 533] on div "SNU-66800406" at bounding box center [421, 539] width 114 height 13
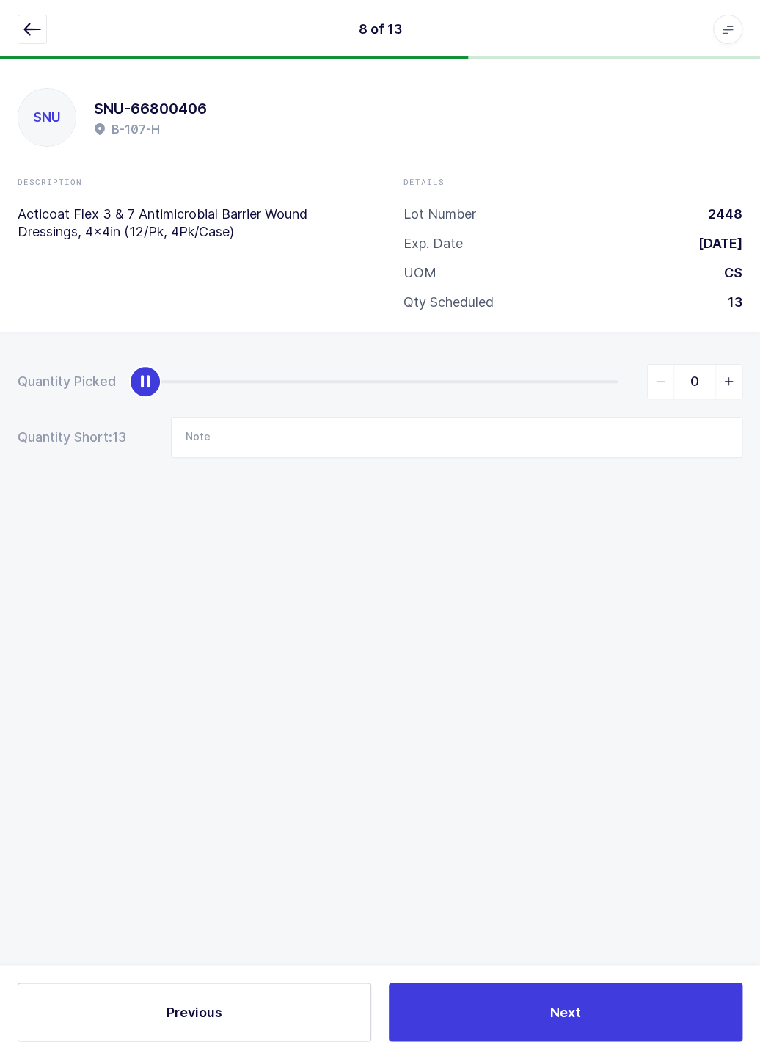
scroll to position [0, 0]
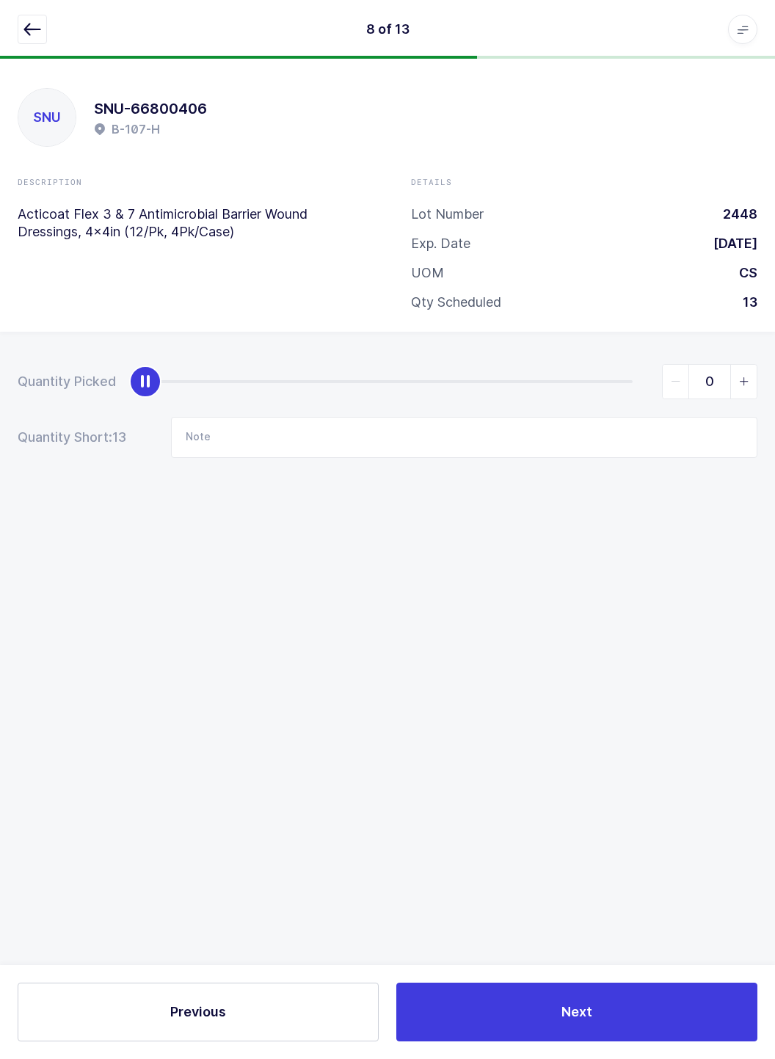
click at [624, 395] on div "0" at bounding box center [451, 381] width 612 height 35
click at [628, 380] on div "slider between 0 and 13" at bounding box center [388, 381] width 487 height 3
type input "13"
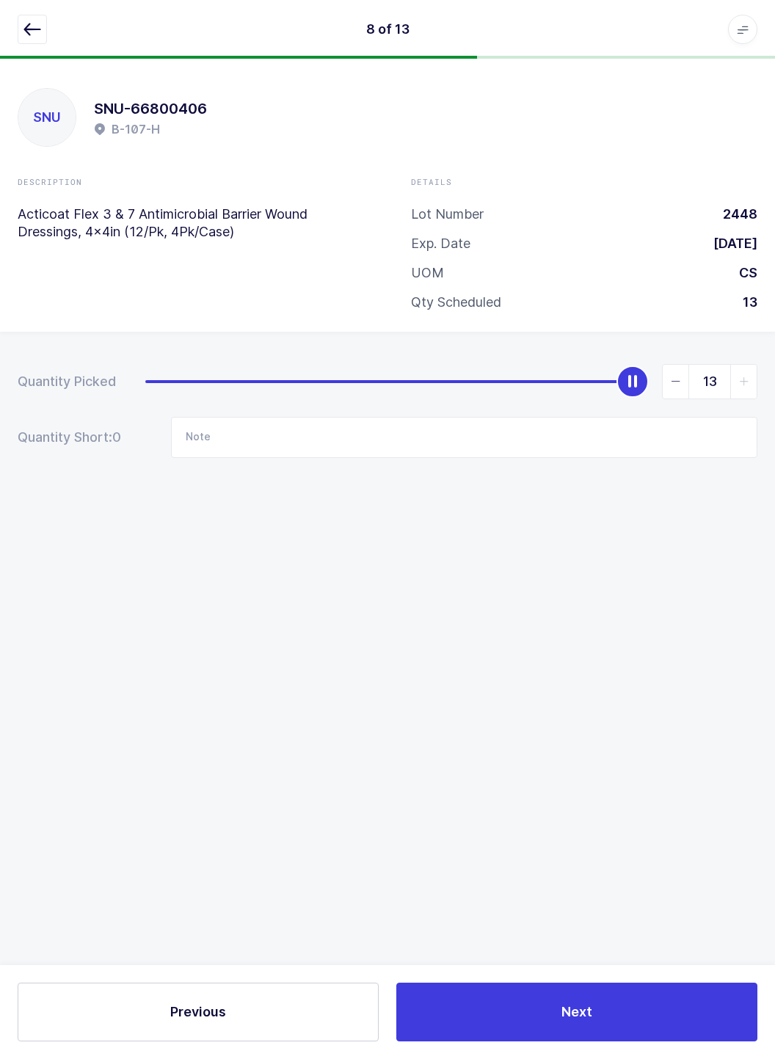
click at [37, 31] on icon "button" at bounding box center [32, 30] width 18 height 18
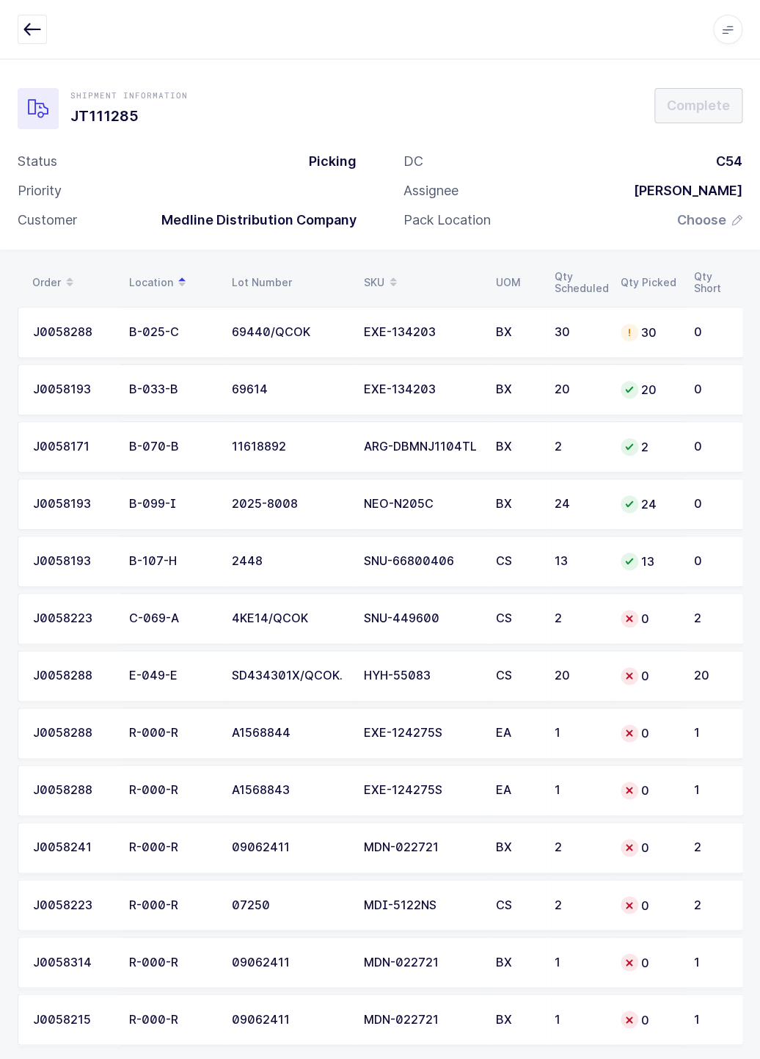
click at [104, 64] on div "Shipment Information JT111285 Complete Status Picking Priority Customer Medline…" at bounding box center [380, 154] width 760 height 191
click at [689, 621] on td "2" at bounding box center [714, 618] width 59 height 51
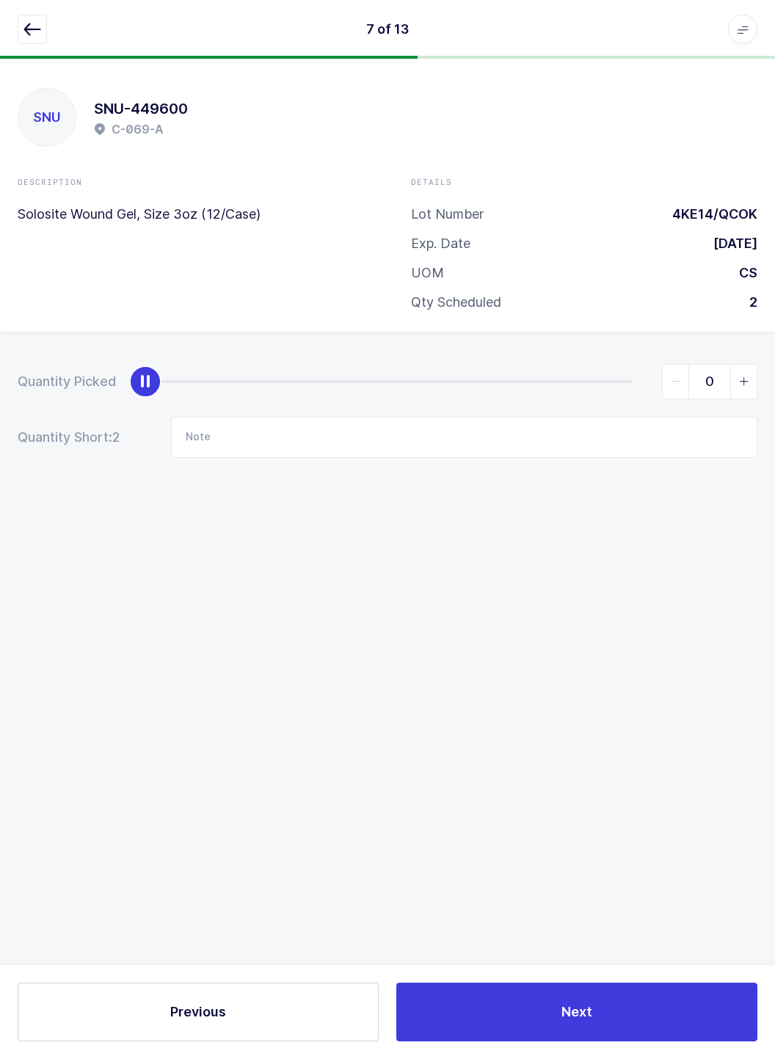
click at [621, 382] on div "slider between 0 and 2" at bounding box center [388, 381] width 487 height 3
type input "2"
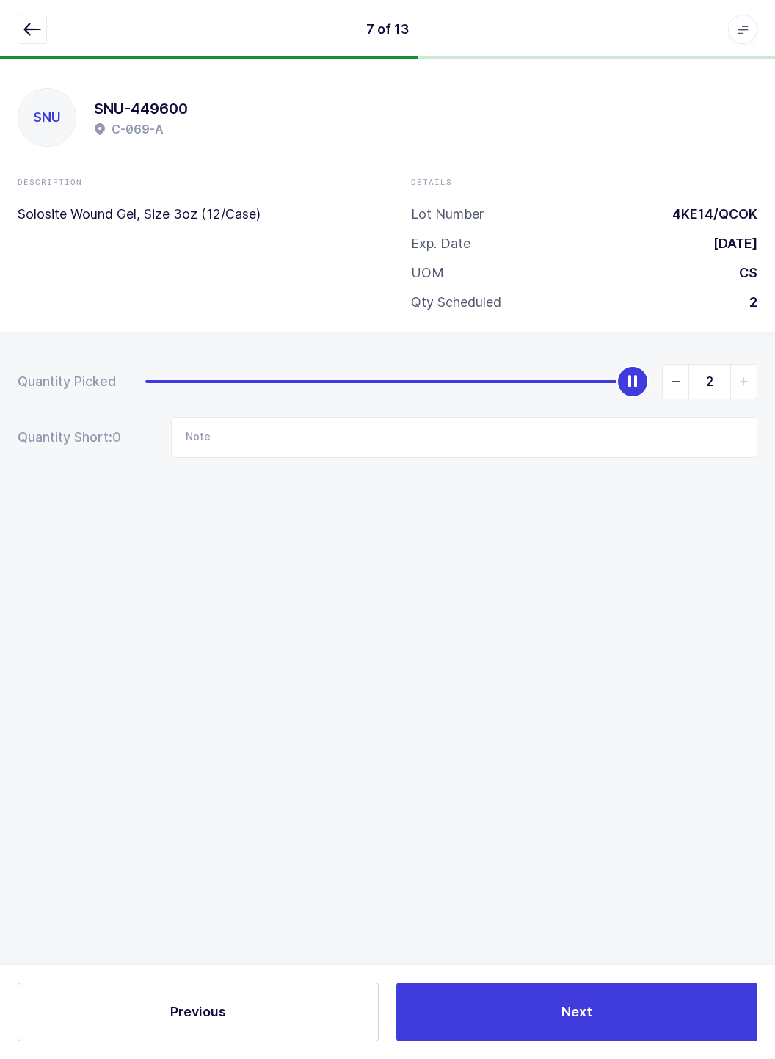
click at [23, 29] on icon "button" at bounding box center [32, 30] width 18 height 18
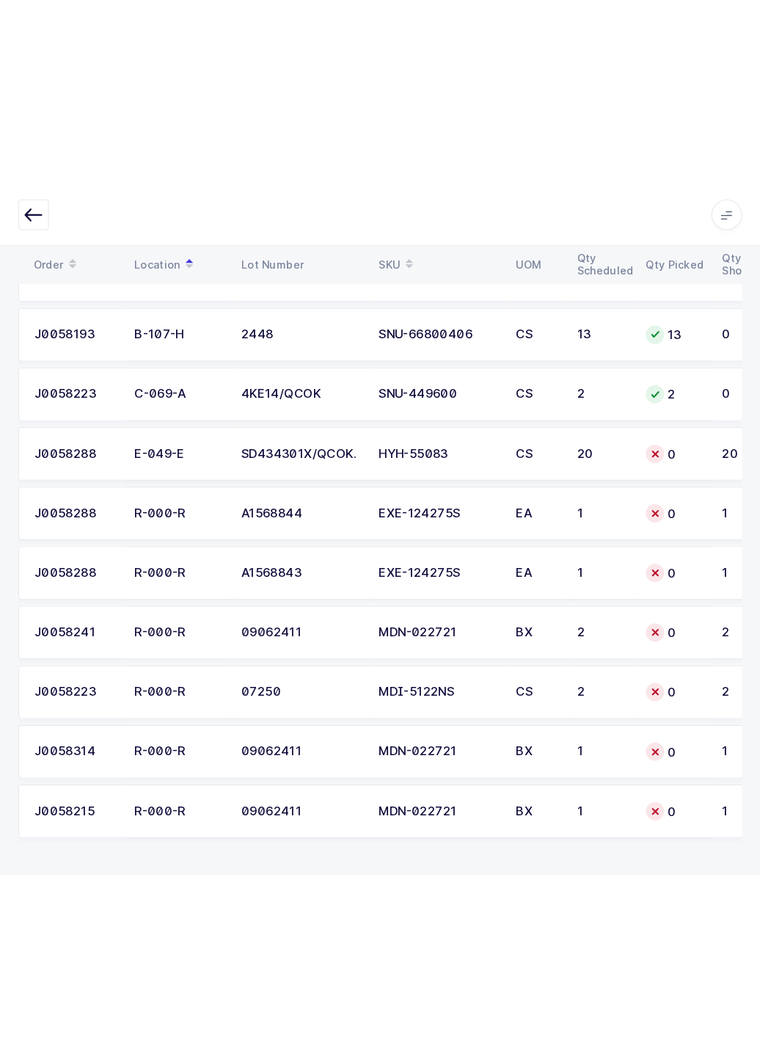
scroll to position [34, 0]
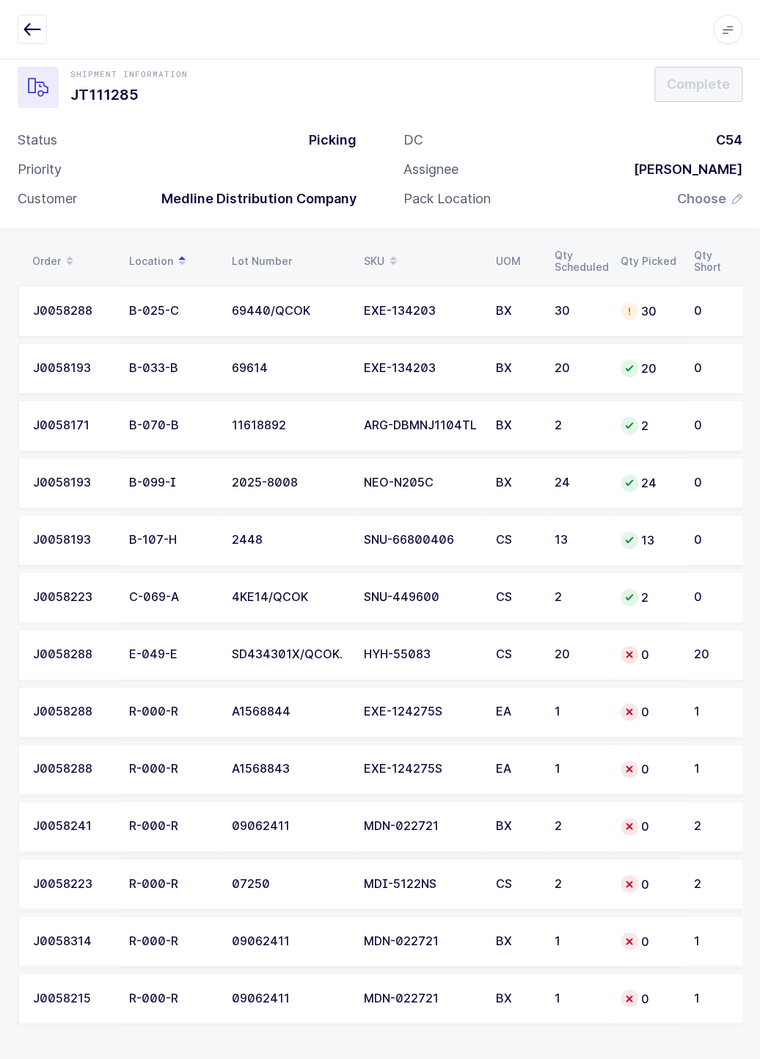
click at [32, 34] on icon "button" at bounding box center [32, 30] width 18 height 18
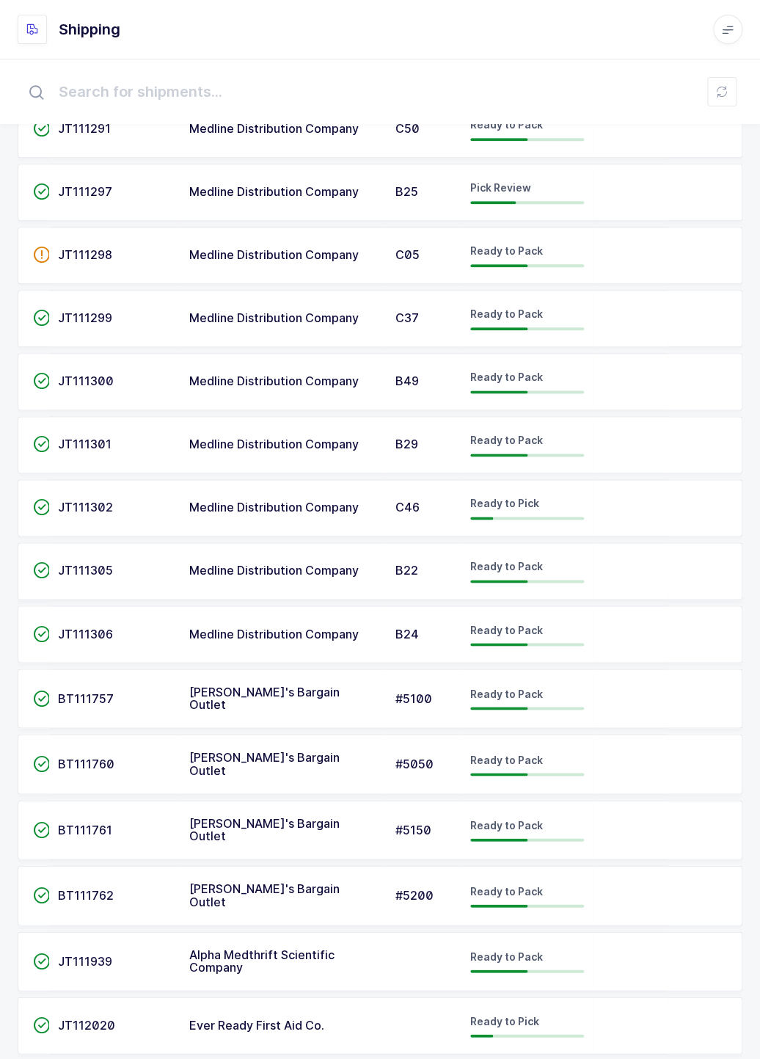
scroll to position [294, 0]
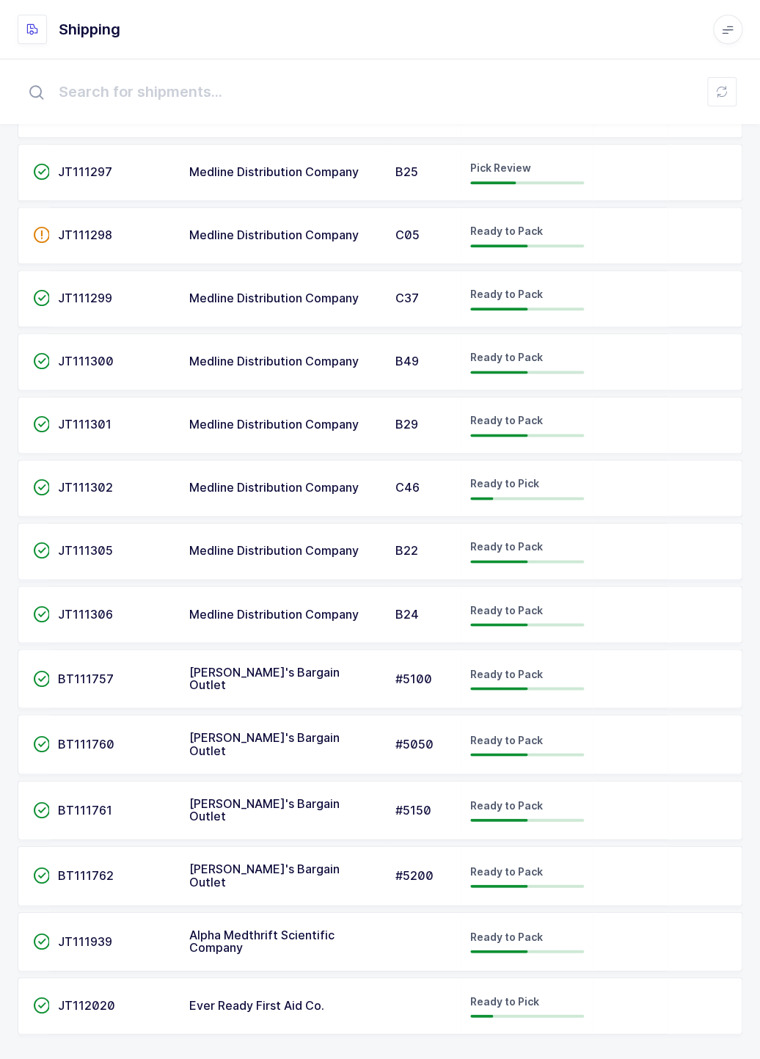
click at [262, 610] on span "Medline Distribution Company" at bounding box center [273, 613] width 169 height 15
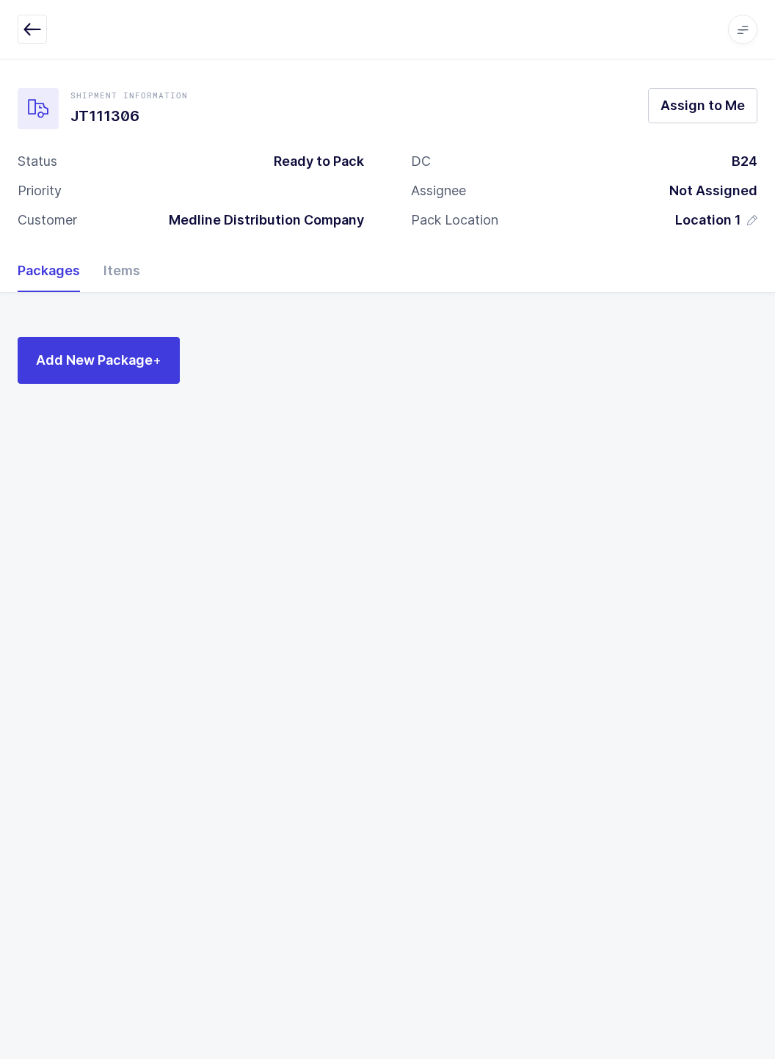
click at [37, 26] on icon "button" at bounding box center [32, 30] width 18 height 18
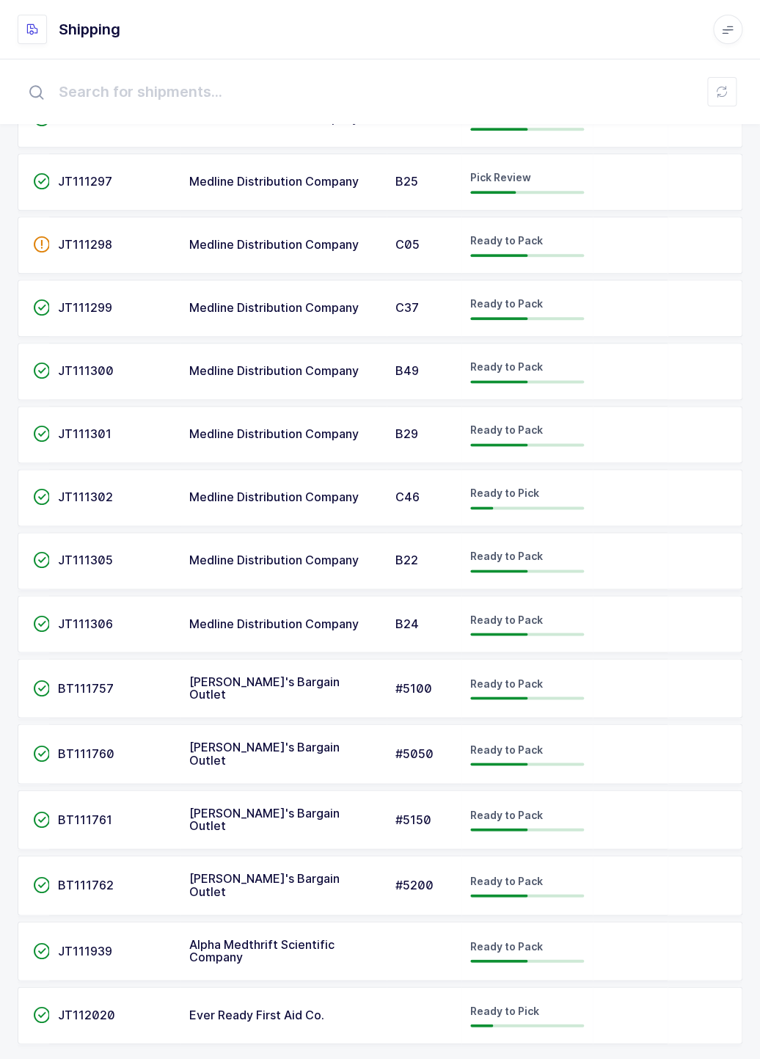
scroll to position [294, 0]
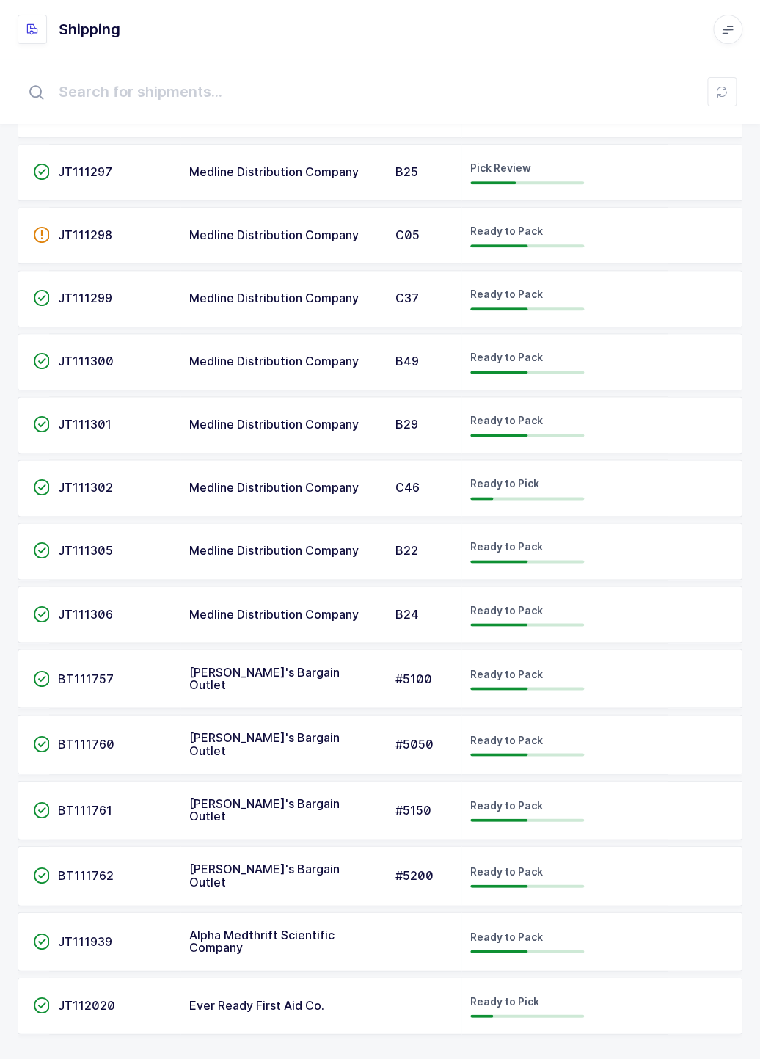
click at [294, 484] on span "Medline Distribution Company" at bounding box center [273, 487] width 169 height 15
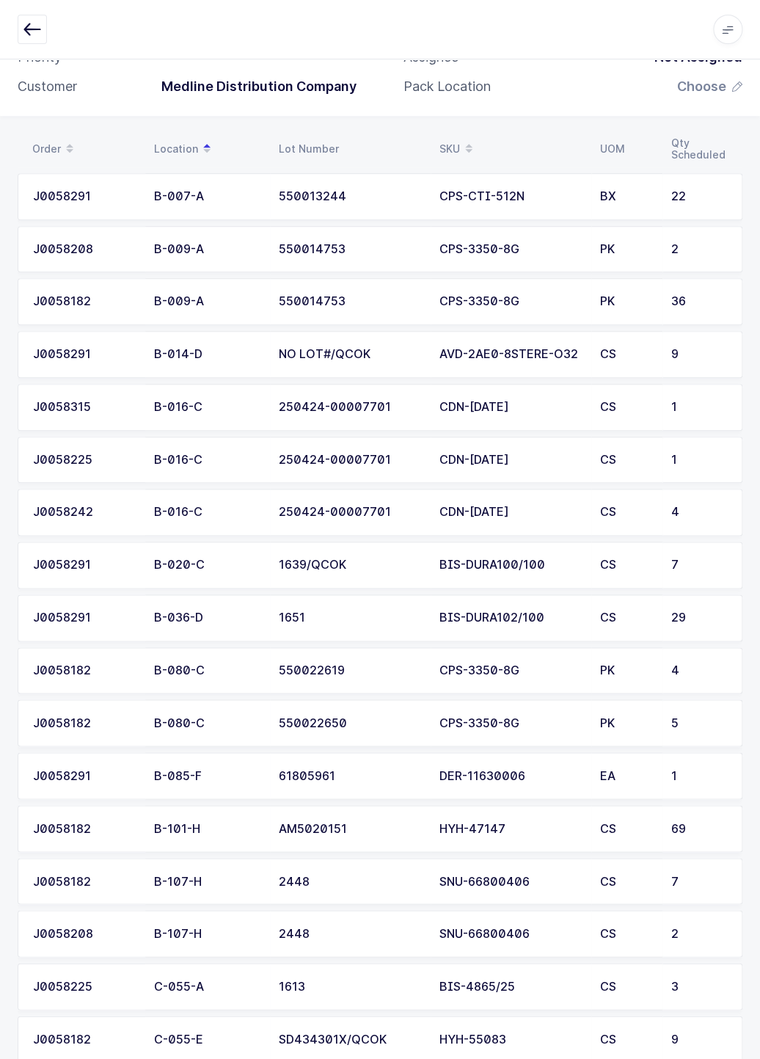
scroll to position [131, 0]
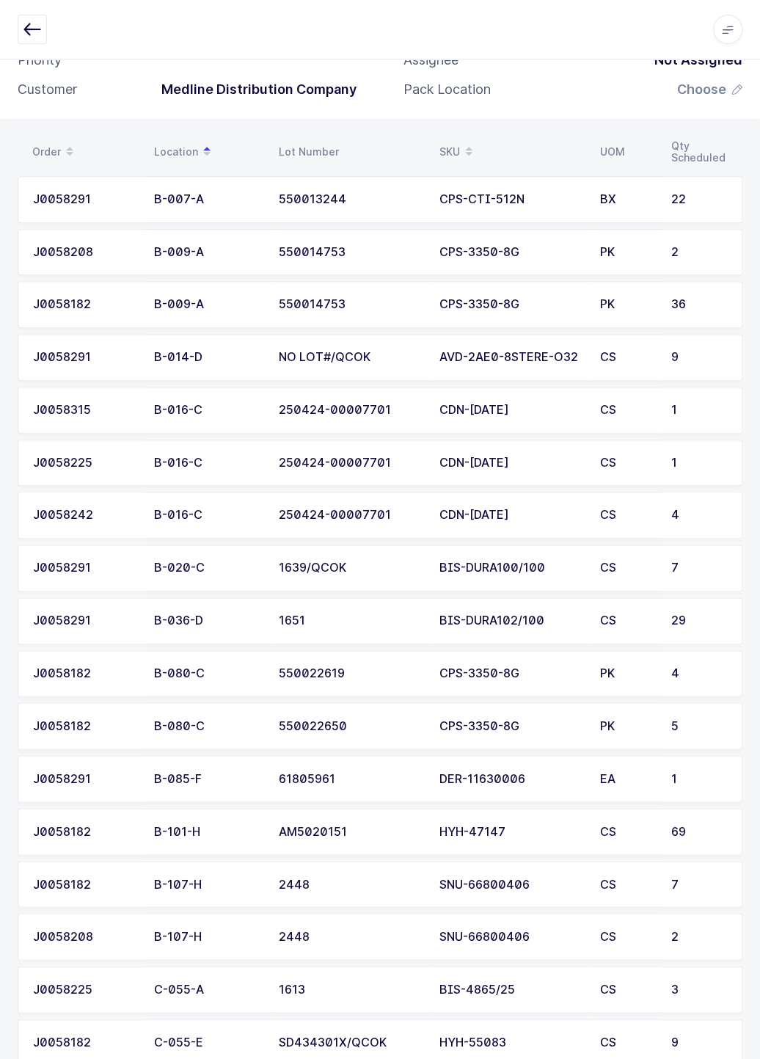
click at [26, 23] on icon "button" at bounding box center [32, 30] width 18 height 18
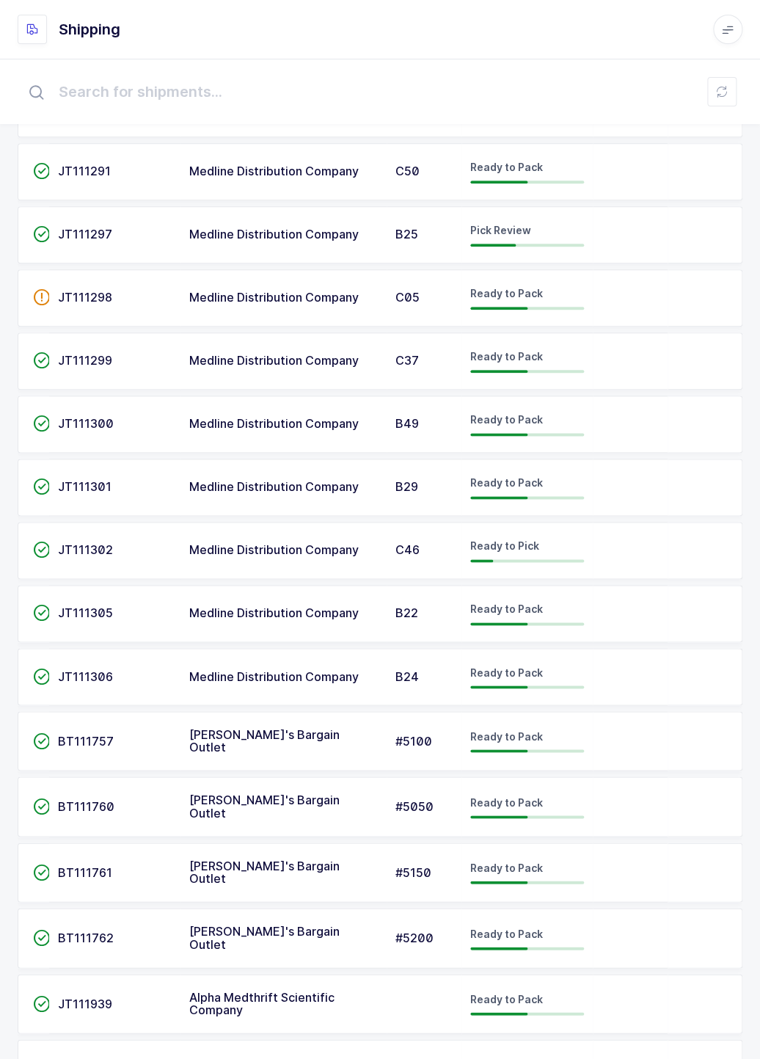
scroll to position [294, 0]
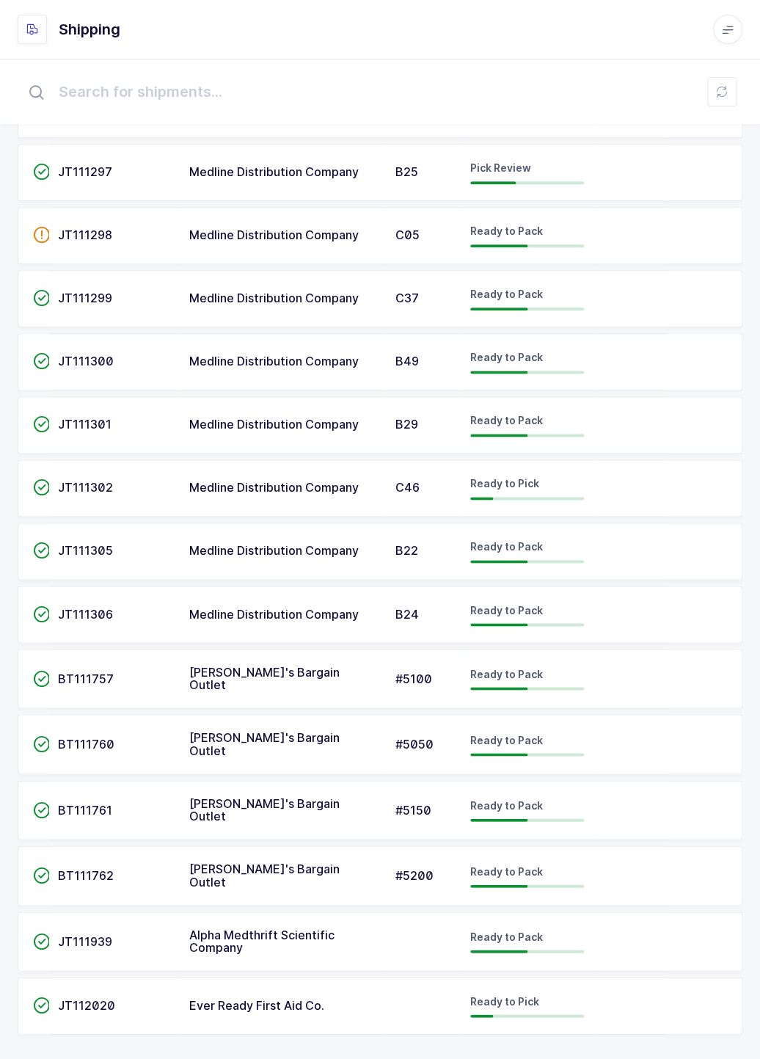
click at [675, 1021] on td at bounding box center [705, 1005] width 75 height 57
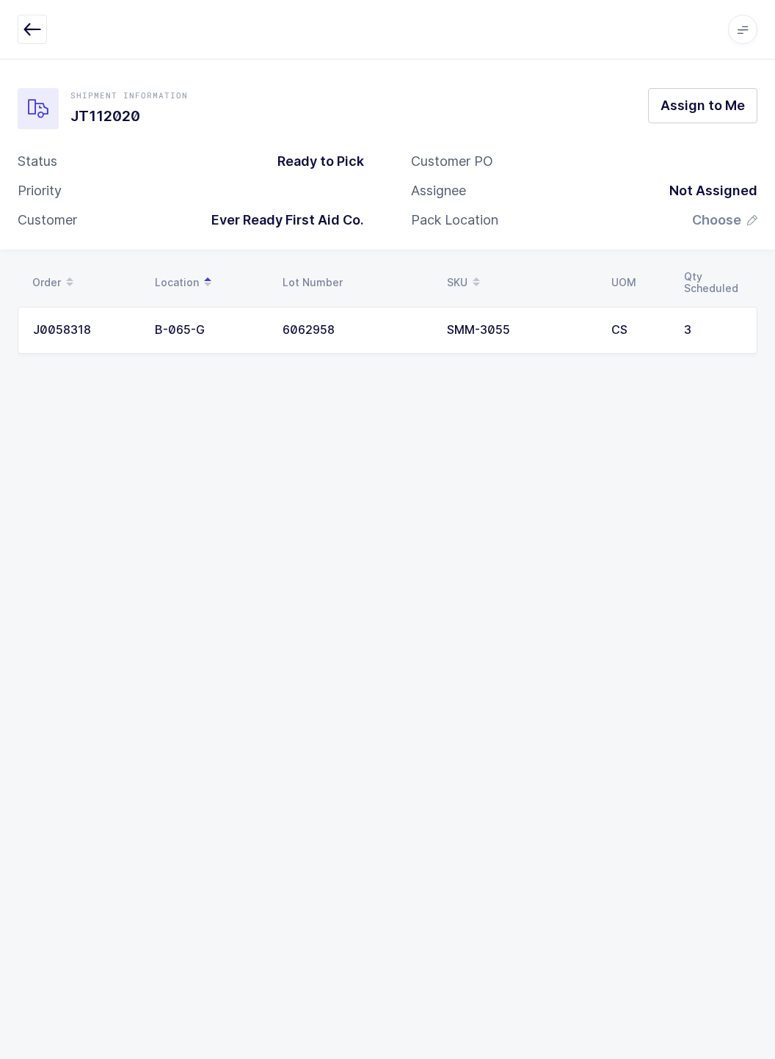
click at [603, 710] on div "Shipment Information JT112020 Assign to Me Status Ready to Pick Priority Custom…" at bounding box center [387, 559] width 775 height 1000
click at [701, 324] on div "3" at bounding box center [713, 330] width 58 height 13
click at [663, 688] on div "Shipment Information JT112020 Assign to Me Status Ready to Pick Priority Custom…" at bounding box center [387, 559] width 775 height 1000
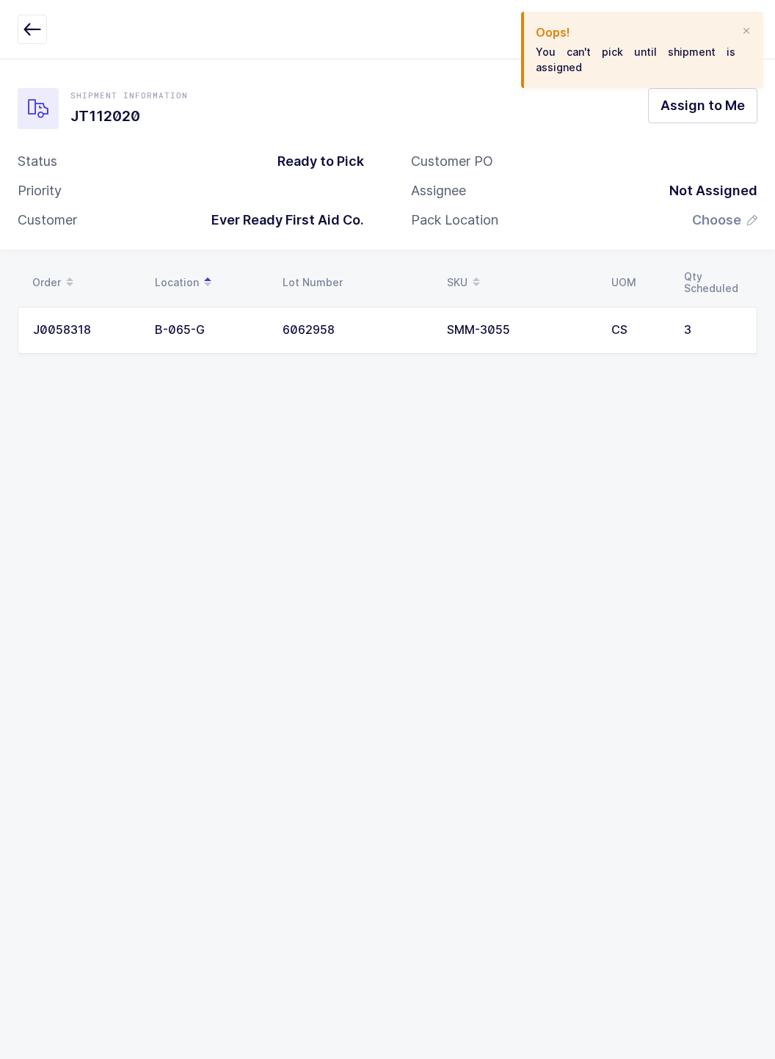
click at [683, 682] on div "Shipment Information JT112020 Assign to Me Status Ready to Pick Priority Custom…" at bounding box center [387, 559] width 775 height 1000
click at [737, 112] on span "Assign to Me" at bounding box center [702, 105] width 84 height 18
click at [751, 216] on icon "button" at bounding box center [752, 220] width 10 height 10
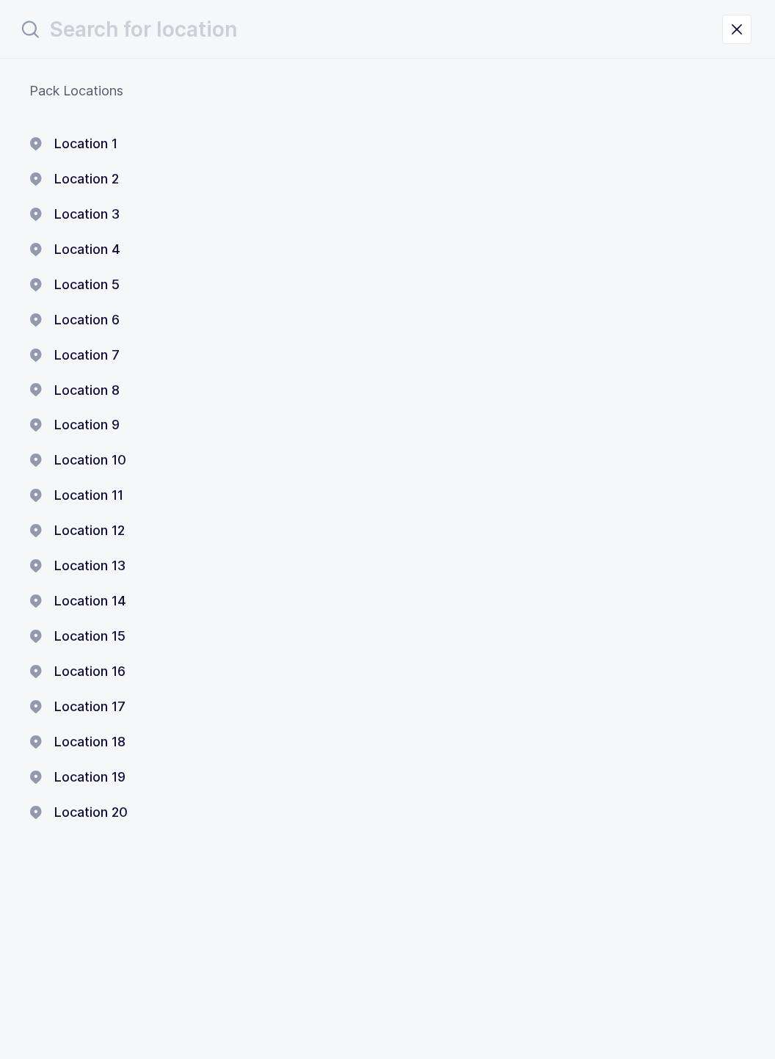
click at [288, 143] on div "Location 1" at bounding box center [387, 144] width 716 height 18
click at [106, 142] on button "Location 1" at bounding box center [73, 144] width 88 height 18
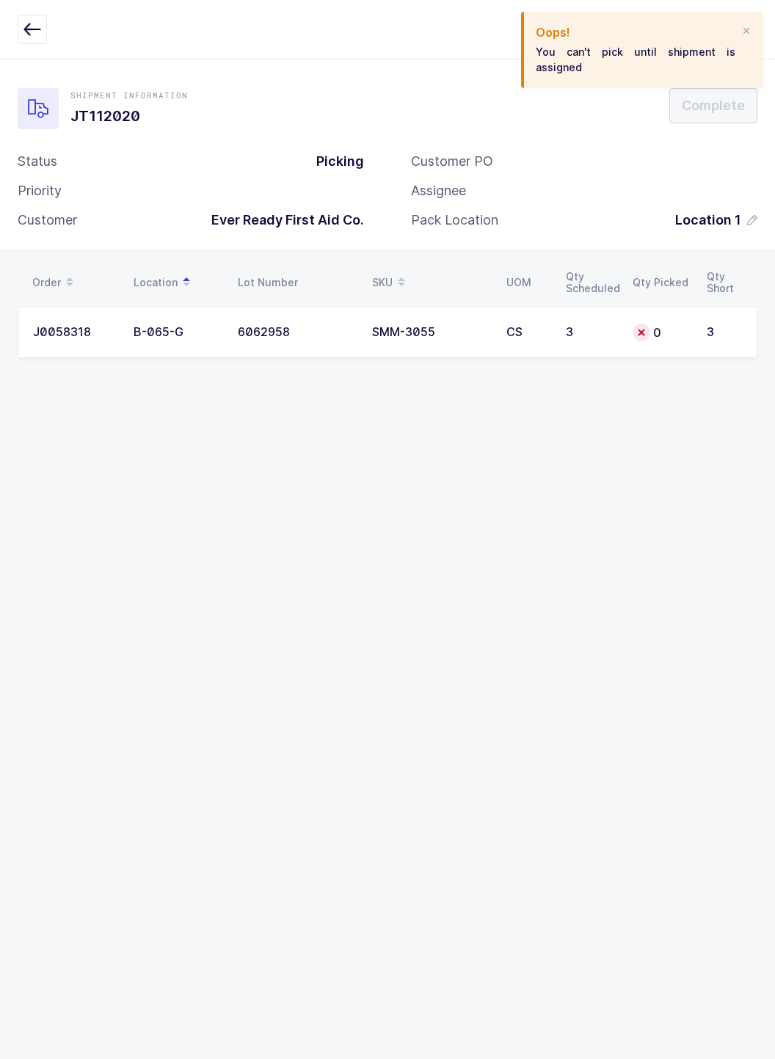
click at [621, 342] on td "3" at bounding box center [590, 332] width 67 height 51
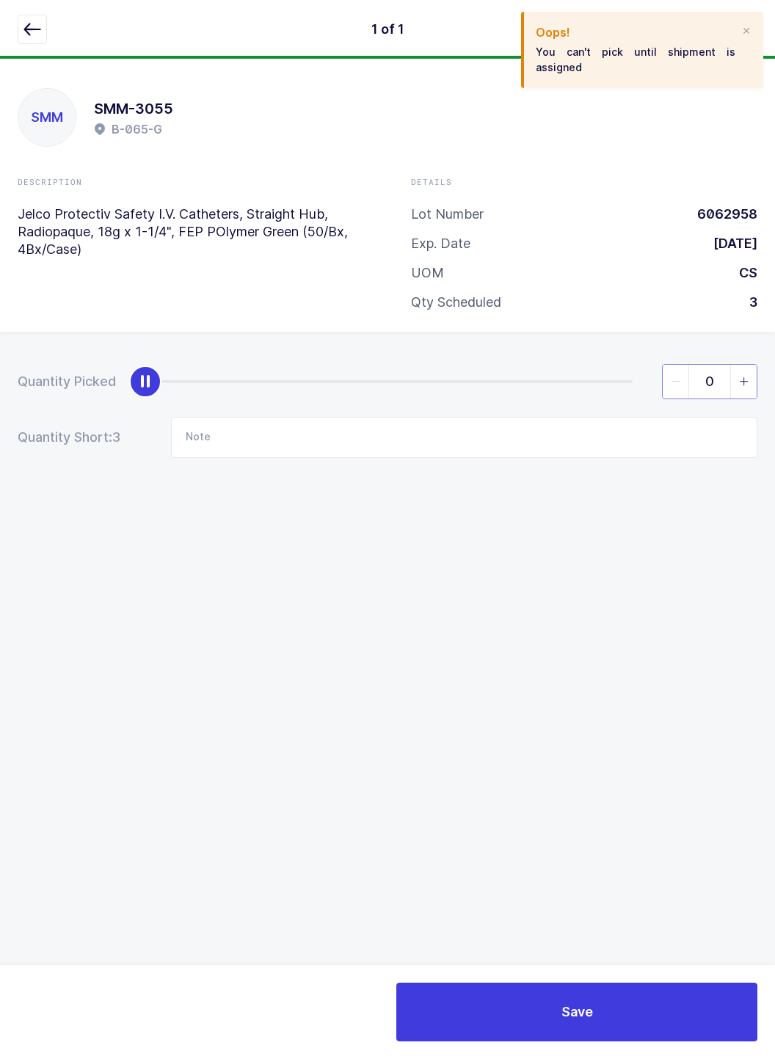
click at [705, 373] on input "0" at bounding box center [709, 381] width 95 height 35
click at [720, 376] on input "0" at bounding box center [709, 381] width 95 height 35
click at [723, 376] on input "0" at bounding box center [709, 381] width 95 height 35
click at [743, 379] on icon "slider between 0 and 3" at bounding box center [744, 381] width 10 height 10
click at [744, 380] on icon "slider between 0 and 3" at bounding box center [744, 381] width 10 height 10
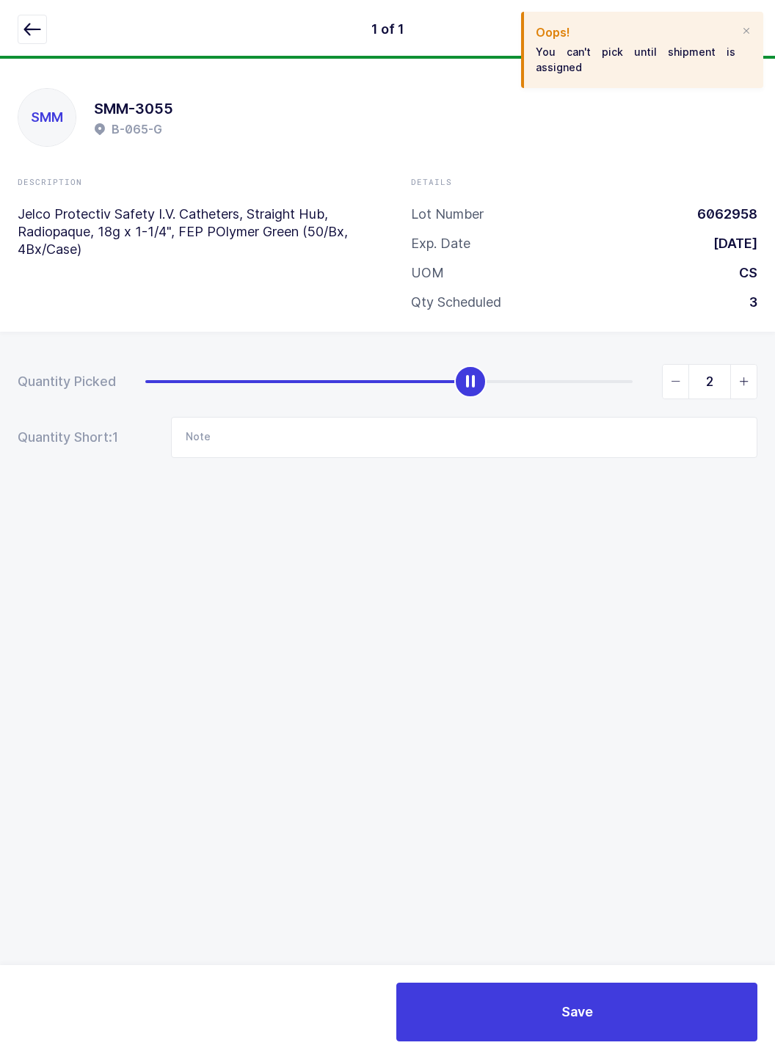
click at [744, 380] on icon "slider between 0 and 3" at bounding box center [744, 381] width 10 height 10
type input "3"
click at [744, 382] on icon "slider between 0 and 3" at bounding box center [744, 381] width 10 height 10
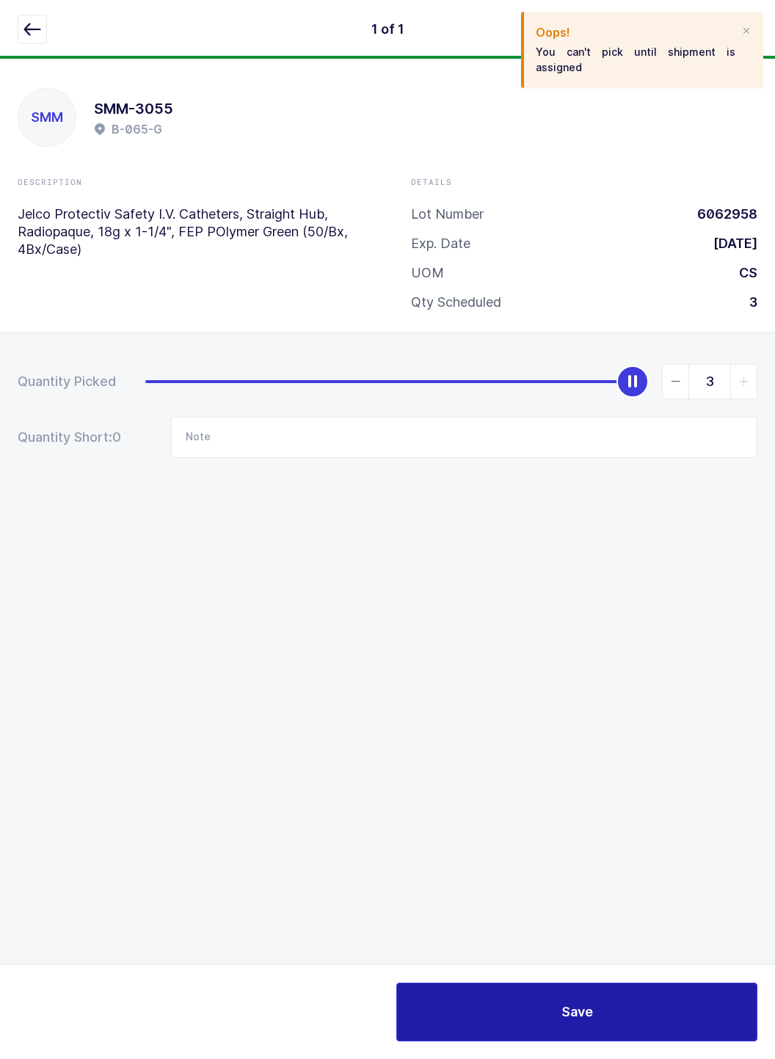
click at [604, 994] on button "Save" at bounding box center [576, 1012] width 361 height 59
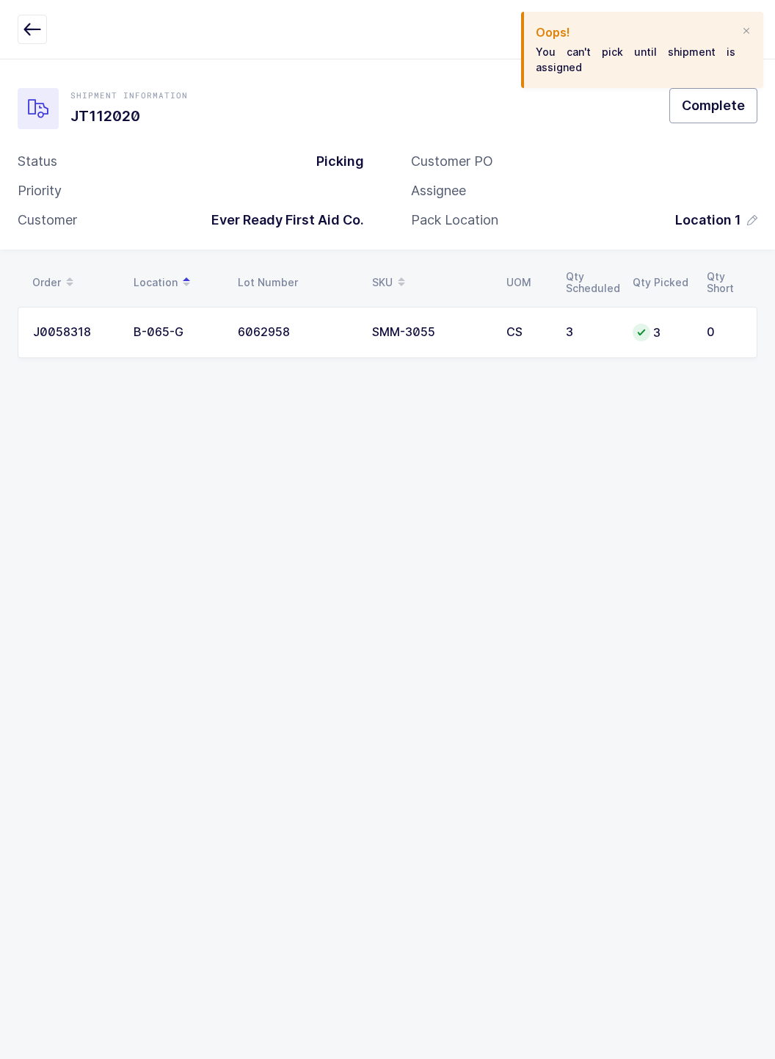
click at [753, 94] on button "Complete" at bounding box center [713, 105] width 88 height 35
